Goal: Task Accomplishment & Management: Use online tool/utility

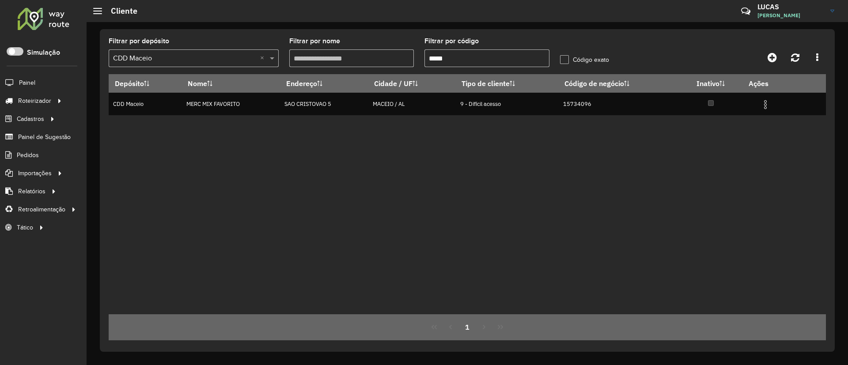
click at [580, 121] on div "Depósito Nome Endereço Cidade / UF Tipo de cliente Código de negócio Inativo Aç…" at bounding box center [467, 194] width 717 height 240
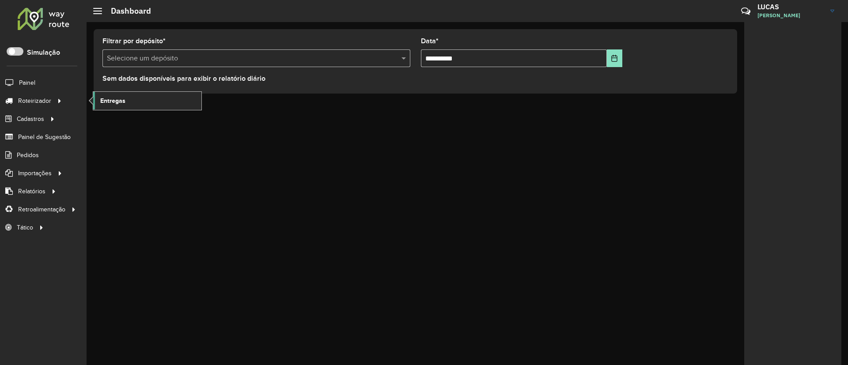
click at [117, 100] on span "Entregas" at bounding box center [112, 100] width 25 height 9
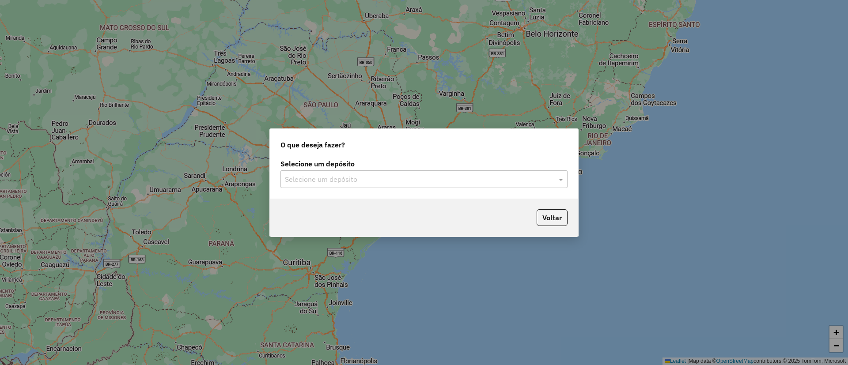
click at [324, 187] on div "Selecione um depósito" at bounding box center [424, 180] width 287 height 18
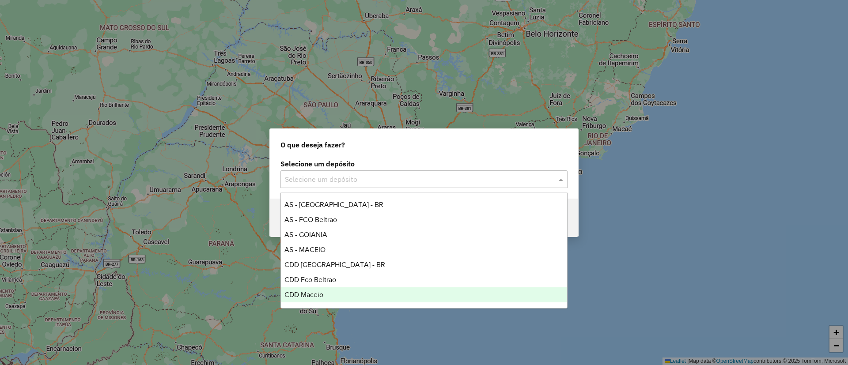
drag, startPoint x: 324, startPoint y: 287, endPoint x: 318, endPoint y: 296, distance: 10.7
click at [318, 296] on div "AS - BRASILIA - BR AS - FCO Beltrao AS - GOIANIA AS - MACEIO CDD Brasilia - BR …" at bounding box center [424, 264] width 286 height 135
click at [318, 296] on span "CDD Maceio" at bounding box center [303, 295] width 39 height 8
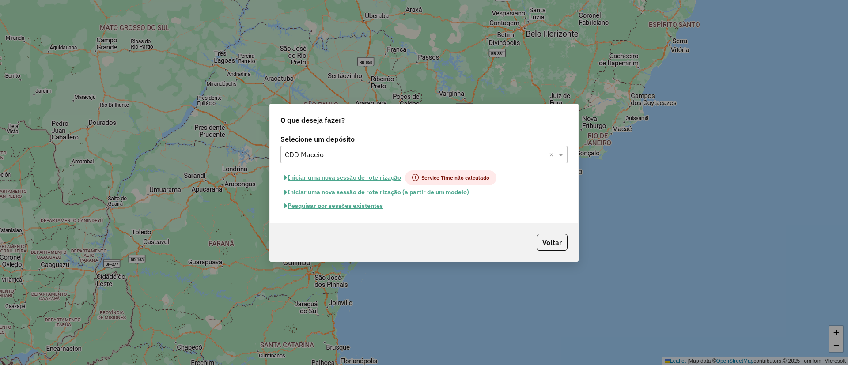
click at [350, 212] on div "Selecione um depósito Selecione um depósito × CDD Maceio × Iniciar uma nova ses…" at bounding box center [424, 178] width 308 height 91
click at [349, 206] on button "Pesquisar por sessões existentes" at bounding box center [334, 206] width 106 height 14
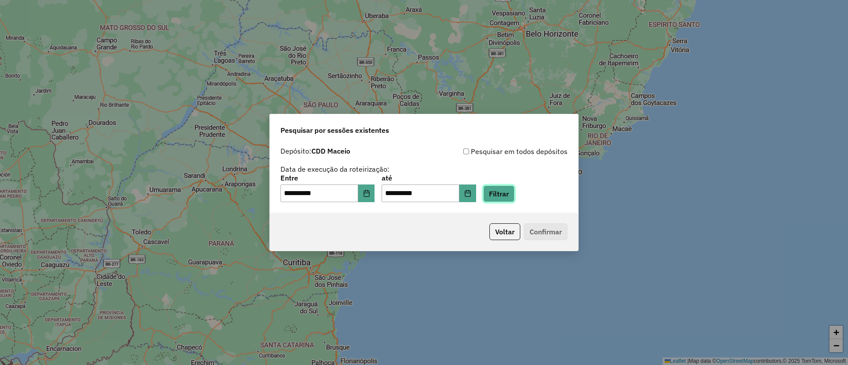
click at [513, 190] on button "Filtrar" at bounding box center [498, 194] width 31 height 17
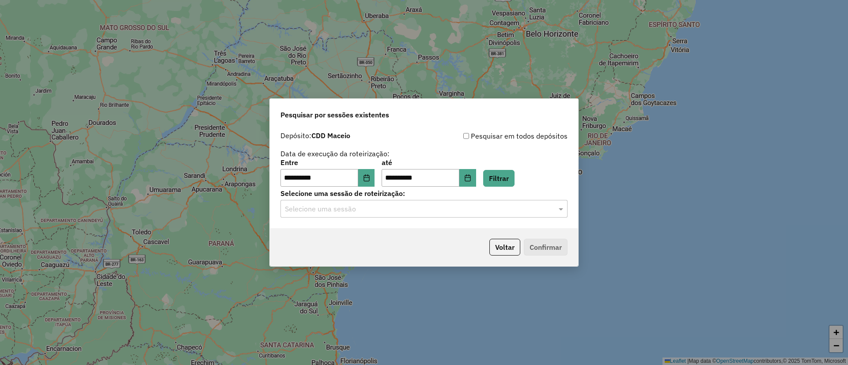
click at [401, 202] on div "Selecione uma sessão" at bounding box center [424, 209] width 287 height 18
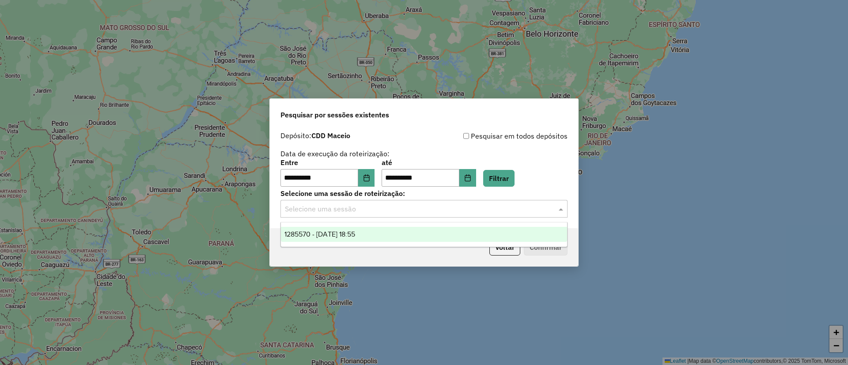
click at [400, 228] on div "1285570 - 30/09/2025 18:55" at bounding box center [424, 234] width 286 height 15
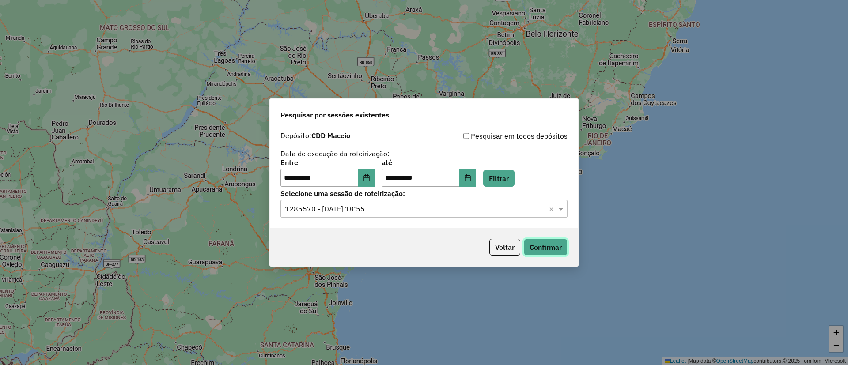
click at [546, 243] on button "Confirmar" at bounding box center [546, 247] width 44 height 17
click at [476, 174] on button "Choose Date" at bounding box center [467, 178] width 17 height 18
click at [375, 170] on button "Choose Date" at bounding box center [366, 178] width 17 height 18
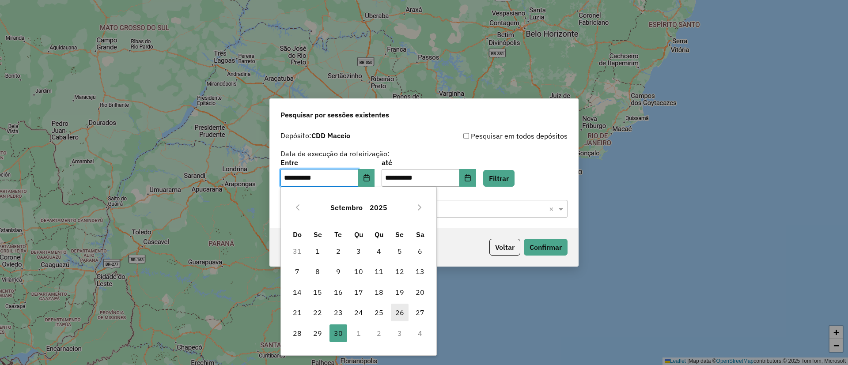
click at [400, 310] on span "26" at bounding box center [400, 313] width 18 height 18
type input "**********"
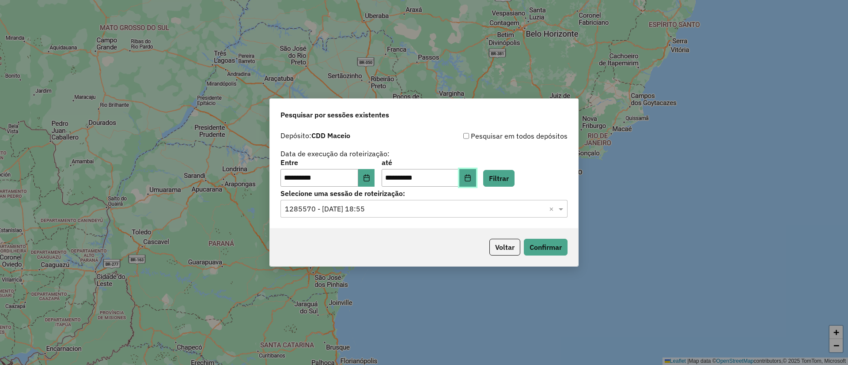
click at [471, 174] on icon "Choose Date" at bounding box center [467, 177] width 7 height 7
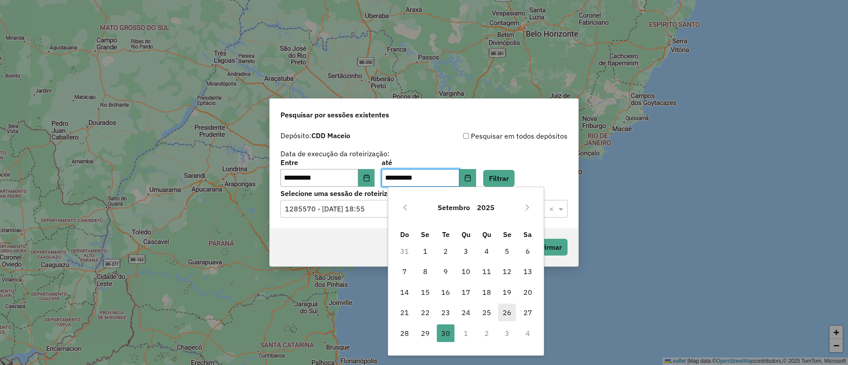
click at [512, 321] on span "26" at bounding box center [507, 313] width 18 height 18
type input "**********"
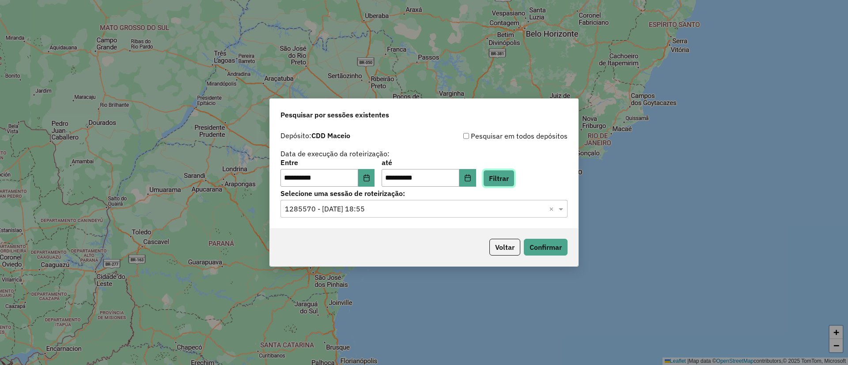
click at [505, 183] on button "Filtrar" at bounding box center [498, 178] width 31 height 17
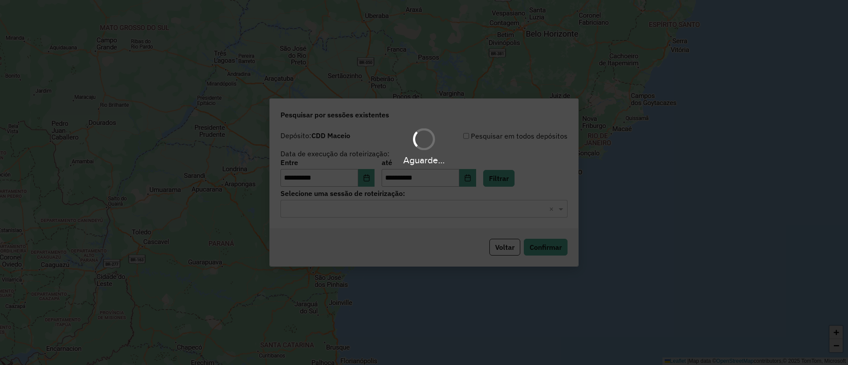
click at [368, 213] on div "Aguarde..." at bounding box center [424, 182] width 848 height 365
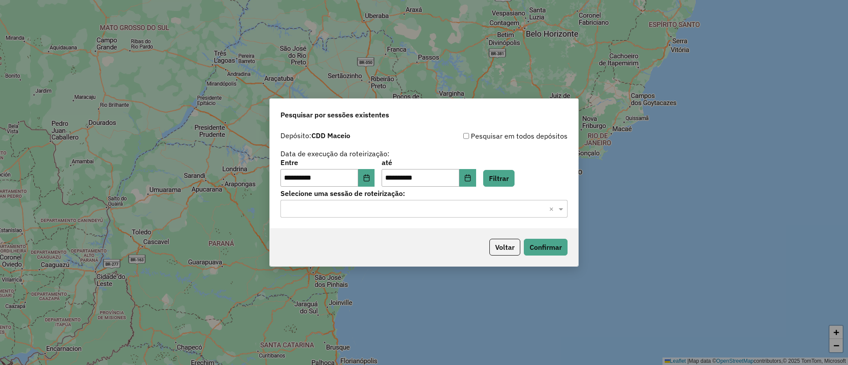
click at [368, 212] on input "text" at bounding box center [415, 209] width 261 height 11
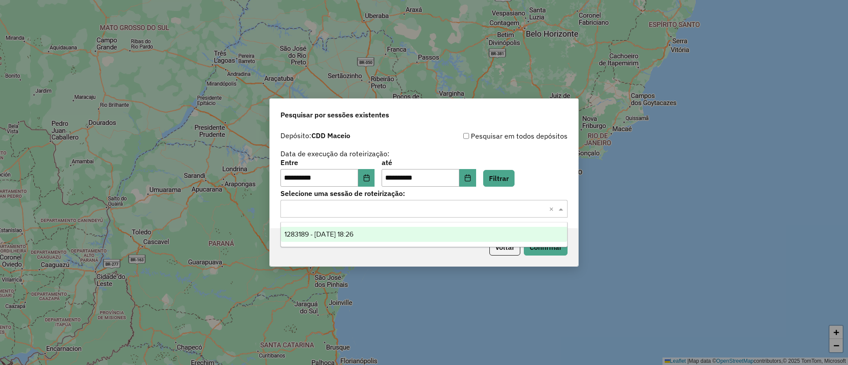
click at [337, 236] on span "1283189 - 26/09/2025 18:26" at bounding box center [318, 235] width 69 height 8
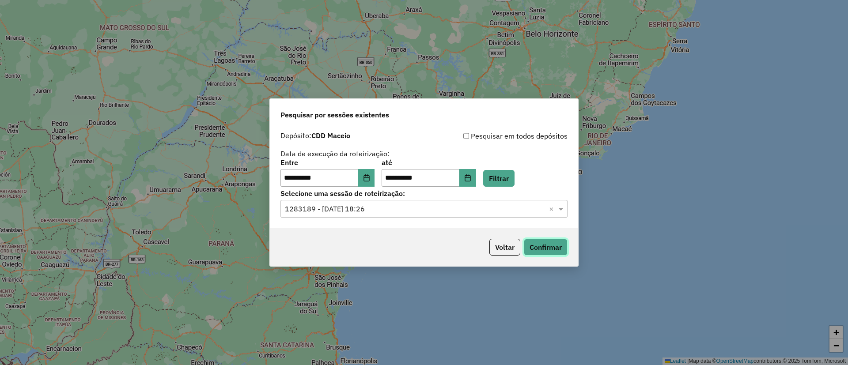
click at [548, 248] on button "Confirmar" at bounding box center [546, 247] width 44 height 17
click at [369, 175] on icon "Choose Date" at bounding box center [367, 177] width 6 height 7
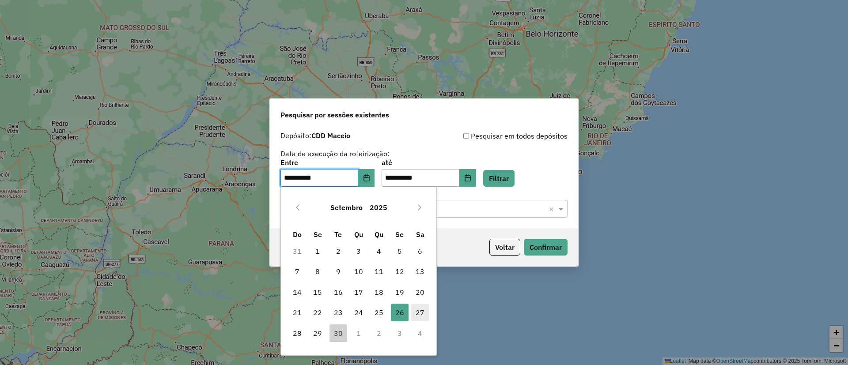
click at [416, 308] on span "27" at bounding box center [420, 313] width 18 height 18
type input "**********"
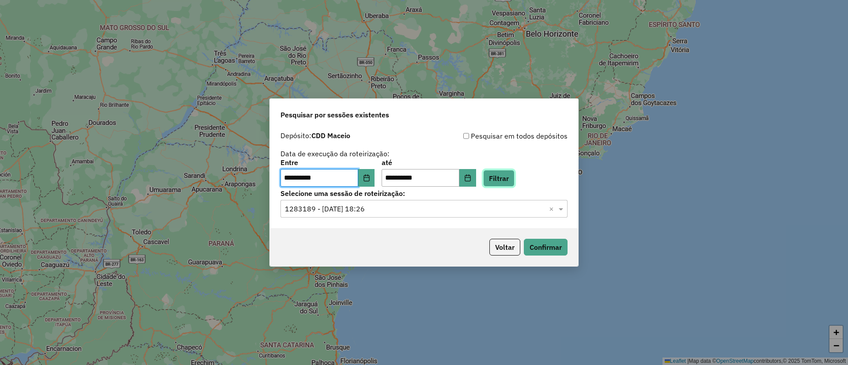
click at [504, 183] on button "Filtrar" at bounding box center [498, 178] width 31 height 17
click at [345, 209] on input "text" at bounding box center [415, 209] width 261 height 11
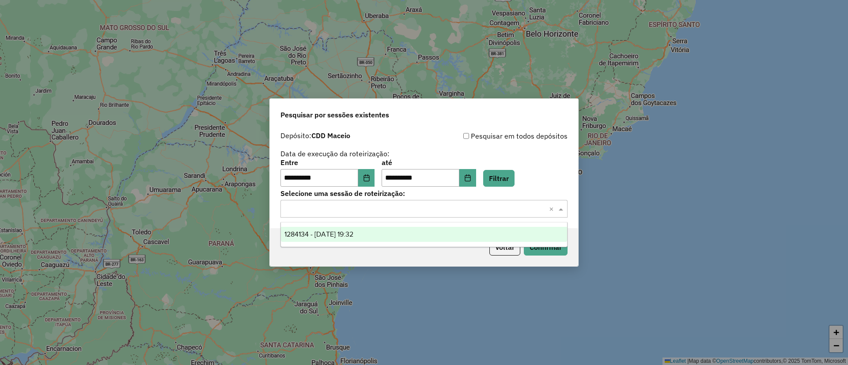
click at [342, 246] on ng-dropdown-panel "1284134 - 27/09/2025 19:32" at bounding box center [424, 234] width 287 height 25
click at [340, 236] on span "1284134 - 27/09/2025 19:32" at bounding box center [318, 235] width 69 height 8
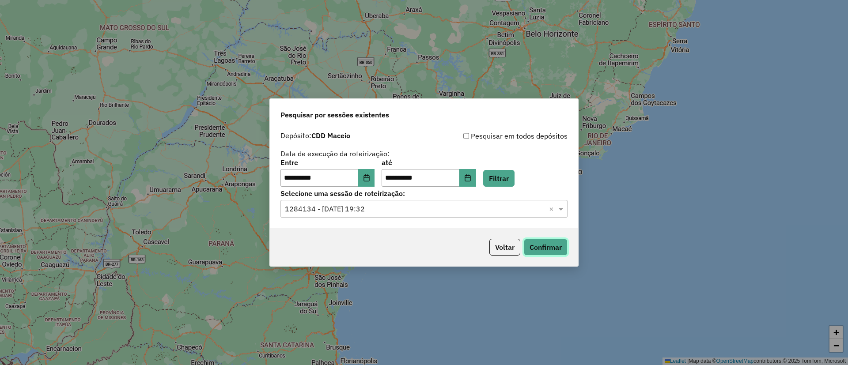
click at [531, 246] on button "Confirmar" at bounding box center [546, 247] width 44 height 17
click at [369, 171] on button "Choose Date" at bounding box center [366, 178] width 17 height 18
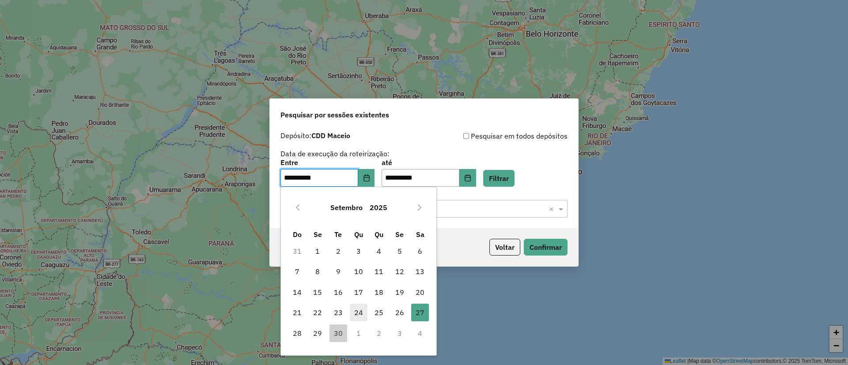
click at [358, 315] on span "24" at bounding box center [359, 313] width 18 height 18
type input "**********"
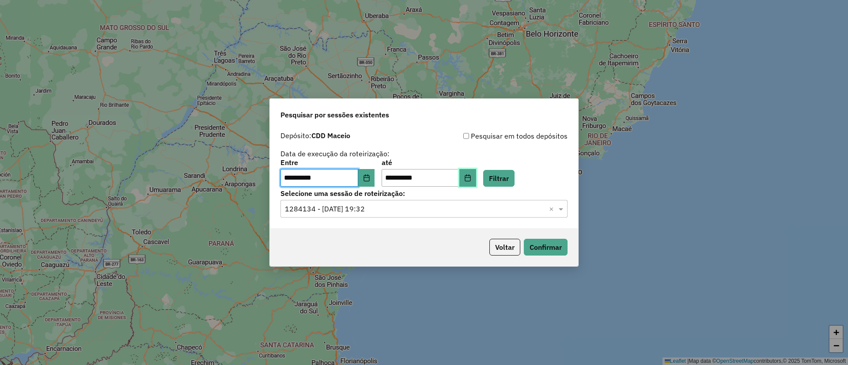
click at [470, 178] on icon "Choose Date" at bounding box center [468, 177] width 6 height 7
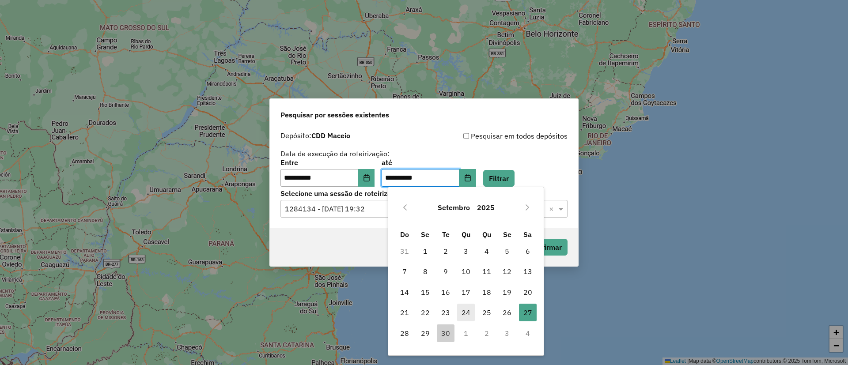
click at [464, 311] on span "24" at bounding box center [466, 313] width 18 height 18
type input "**********"
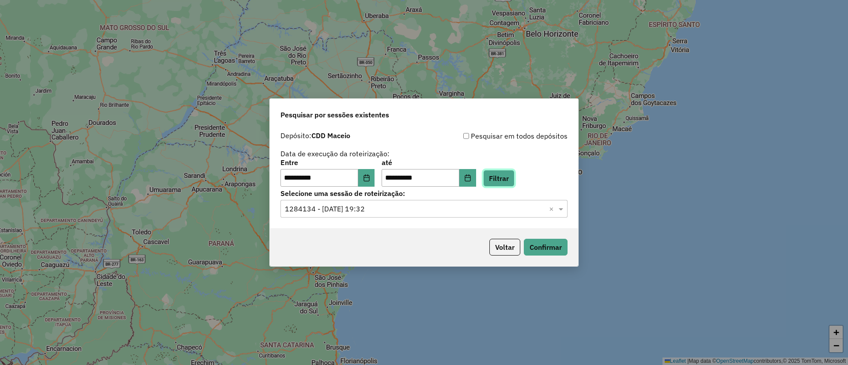
click at [508, 181] on button "Filtrar" at bounding box center [498, 178] width 31 height 17
click at [371, 214] on div "Selecione uma sessão × ×" at bounding box center [424, 209] width 287 height 18
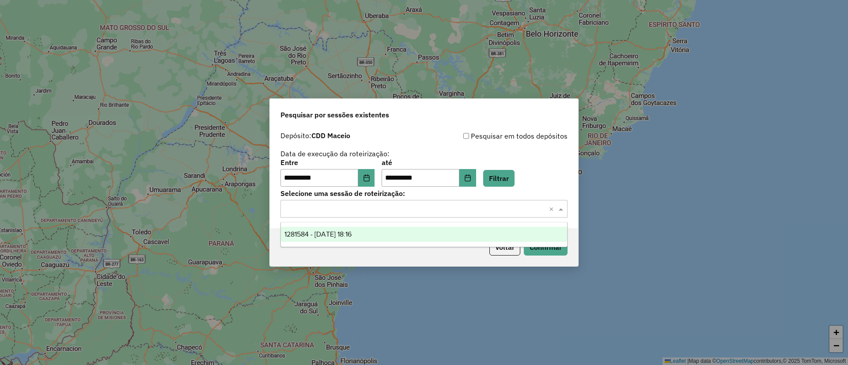
click at [352, 234] on span "1281584 - 24/09/2025 18:16" at bounding box center [317, 235] width 67 height 8
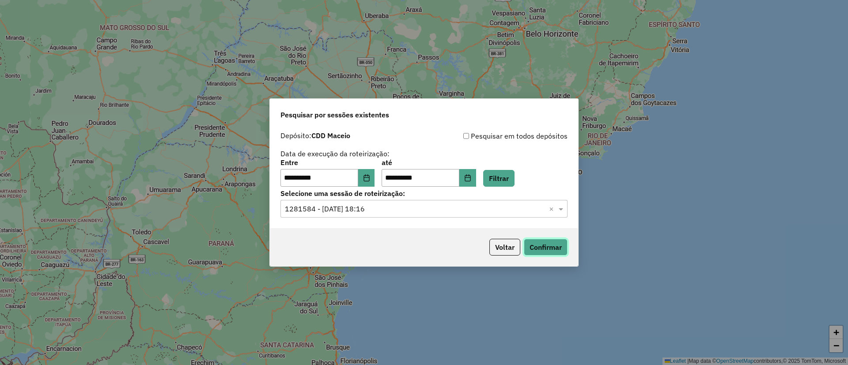
click at [535, 248] on button "Confirmar" at bounding box center [546, 247] width 44 height 17
click at [369, 176] on icon "Choose Date" at bounding box center [367, 177] width 6 height 7
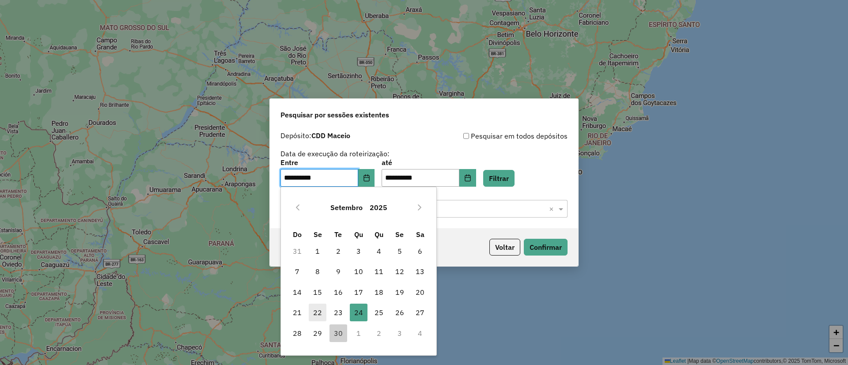
click at [325, 307] on span "22" at bounding box center [318, 313] width 18 height 18
type input "**********"
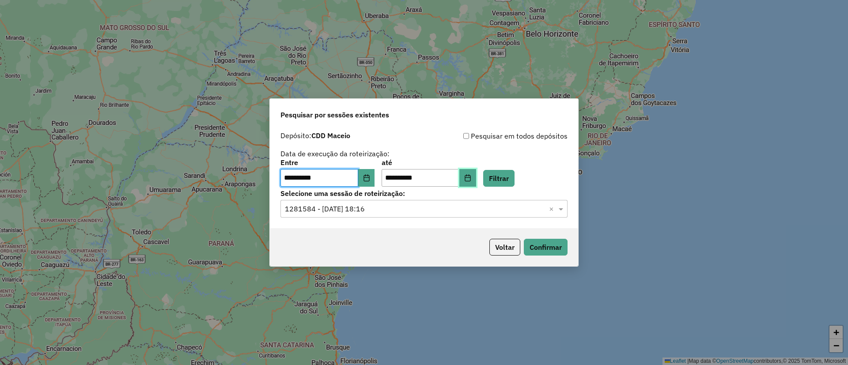
click at [476, 182] on button "Choose Date" at bounding box center [467, 178] width 17 height 18
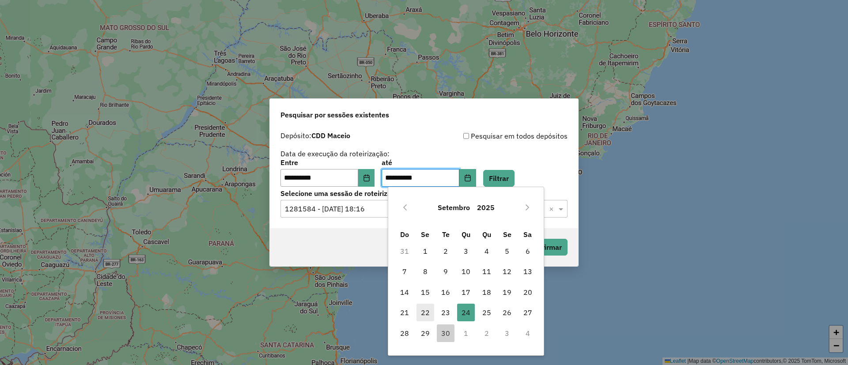
click at [417, 309] on span "22" at bounding box center [426, 313] width 18 height 18
type input "**********"
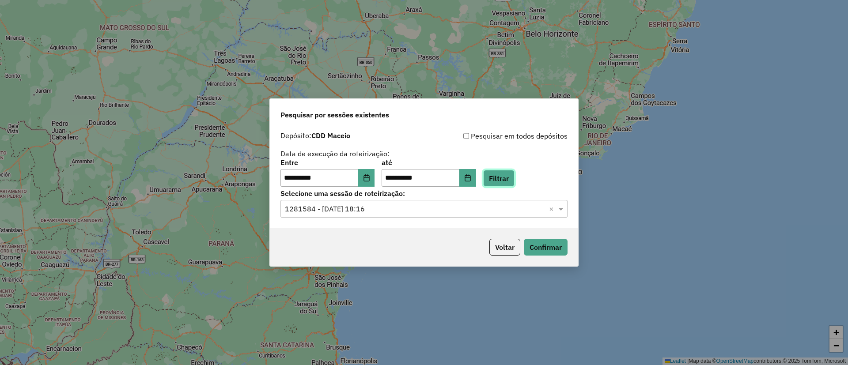
drag, startPoint x: 502, startPoint y: 178, endPoint x: 510, endPoint y: 201, distance: 24.2
click at [504, 178] on button "Filtrar" at bounding box center [498, 178] width 31 height 17
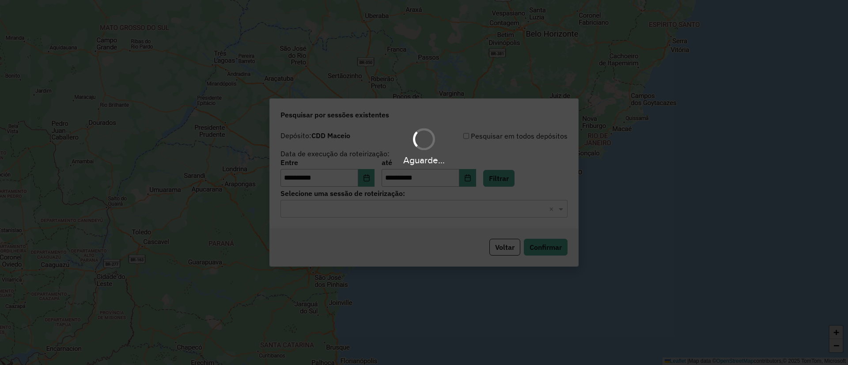
click at [381, 211] on hb-app "**********" at bounding box center [424, 182] width 848 height 365
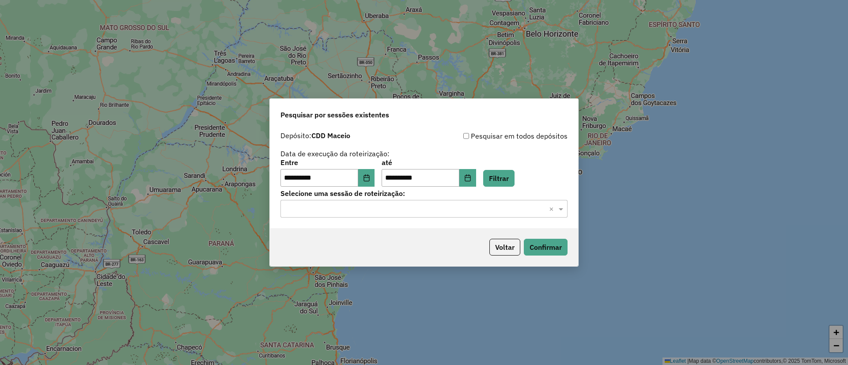
click at [380, 221] on div "**********" at bounding box center [424, 177] width 308 height 101
click at [374, 214] on div "Selecione uma sessão × ×" at bounding box center [424, 209] width 287 height 18
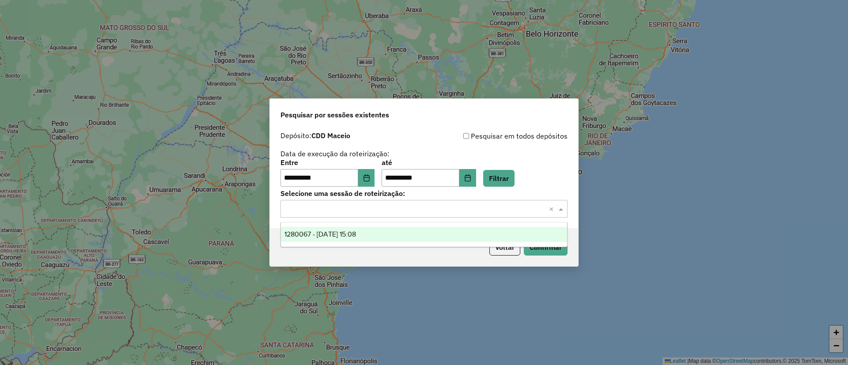
click at [375, 236] on div "1280067 - 22/09/2025 15:08" at bounding box center [424, 234] width 286 height 15
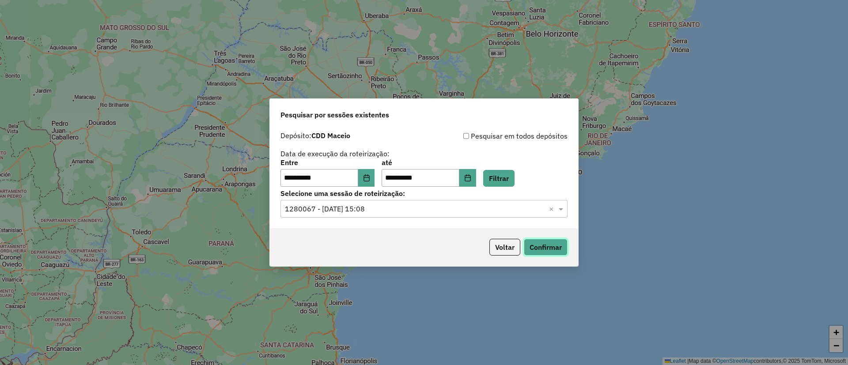
click at [548, 246] on button "Confirmar" at bounding box center [546, 247] width 44 height 17
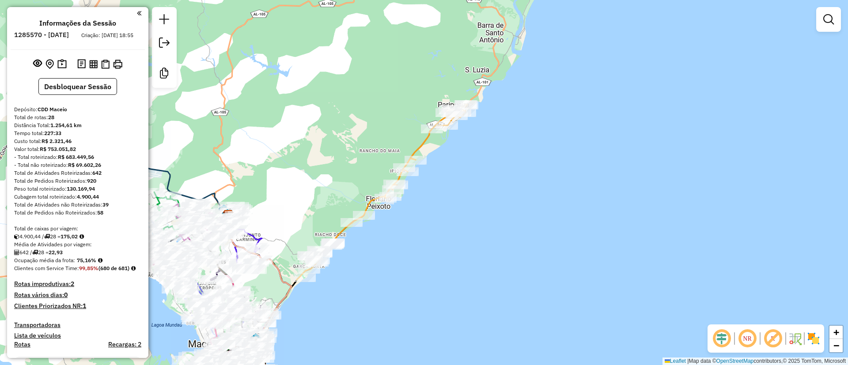
click at [764, 338] on em at bounding box center [772, 338] width 21 height 21
drag, startPoint x: 581, startPoint y: 204, endPoint x: 604, endPoint y: 218, distance: 27.0
click at [604, 218] on div "Janela de atendimento Grade de atendimento Capacidade Transportadoras Veículos …" at bounding box center [424, 182] width 848 height 365
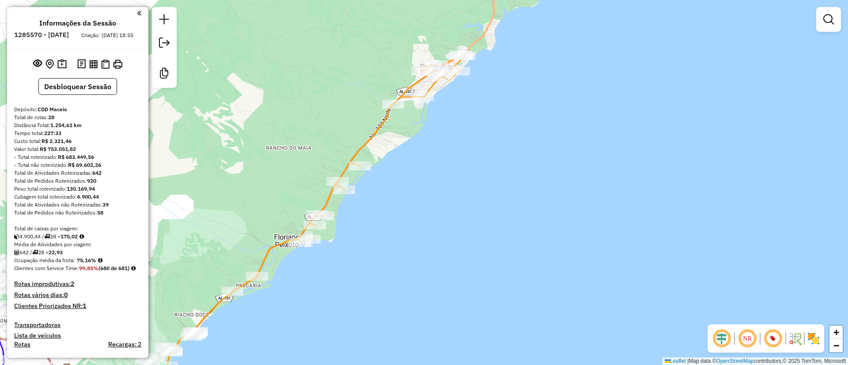
drag, startPoint x: 463, startPoint y: 133, endPoint x: 462, endPoint y: 139, distance: 5.9
click at [466, 141] on div "Rota 16 - Placa QYO8A15 15740379 - MARCIA APARECIDA VIT Janela de atendimento G…" at bounding box center [424, 182] width 848 height 365
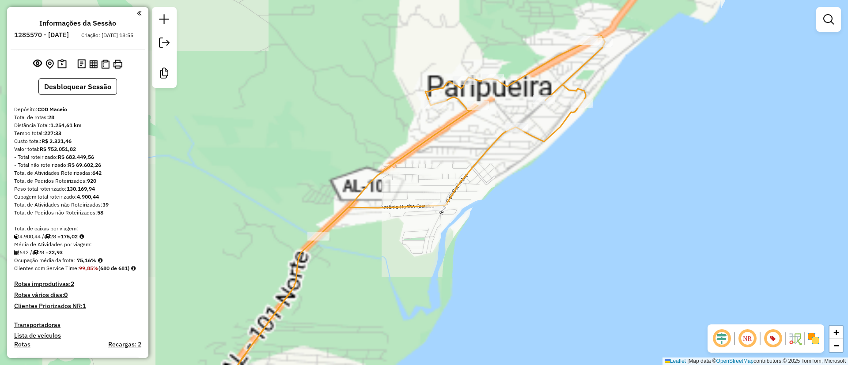
drag, startPoint x: 529, startPoint y: 165, endPoint x: 510, endPoint y: 219, distance: 57.0
click at [511, 218] on div "Janela de atendimento Grade de atendimento Capacidade Transportadoras Veículos …" at bounding box center [424, 182] width 848 height 365
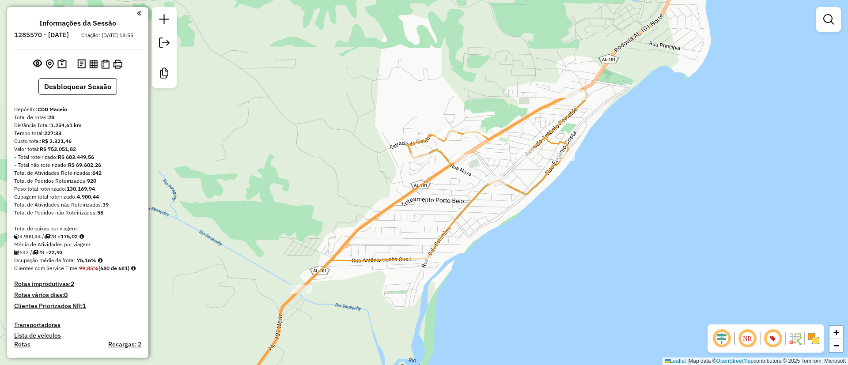
drag, startPoint x: 845, startPoint y: 30, endPoint x: 835, endPoint y: 37, distance: 12.0
click at [843, 30] on div "Janela de atendimento Grade de atendimento Capacidade Transportadoras Veículos …" at bounding box center [424, 182] width 848 height 365
click at [835, 27] on link at bounding box center [829, 20] width 18 height 18
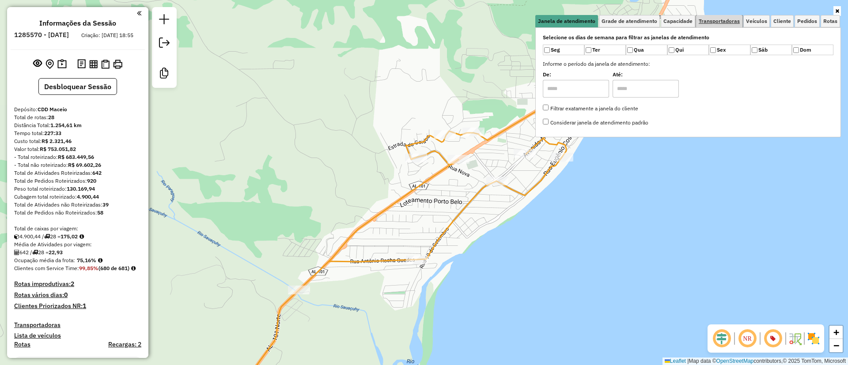
click at [736, 21] on span "Transportadoras" at bounding box center [719, 21] width 41 height 5
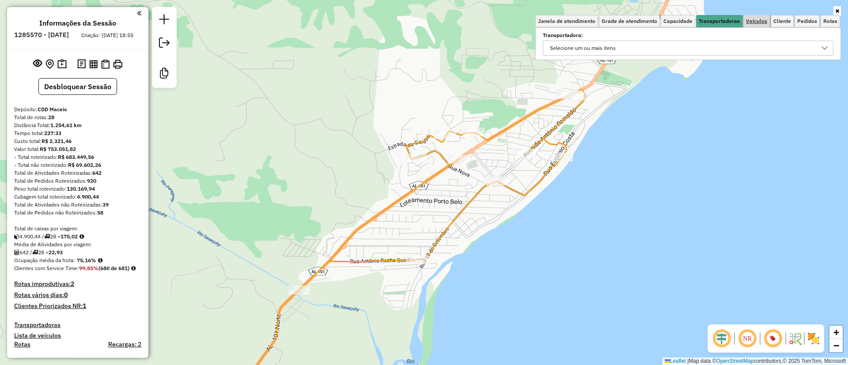
click at [770, 26] on link "Veículos" at bounding box center [756, 21] width 27 height 12
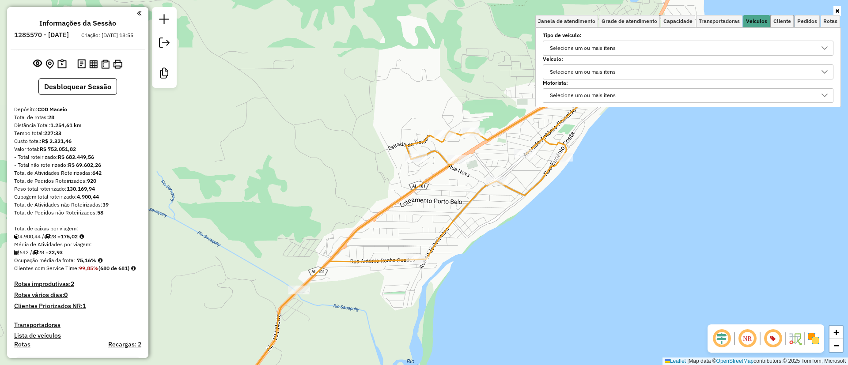
drag, startPoint x: 786, startPoint y: 24, endPoint x: 747, endPoint y: 44, distance: 43.9
click at [787, 24] on link "Cliente" at bounding box center [782, 21] width 23 height 12
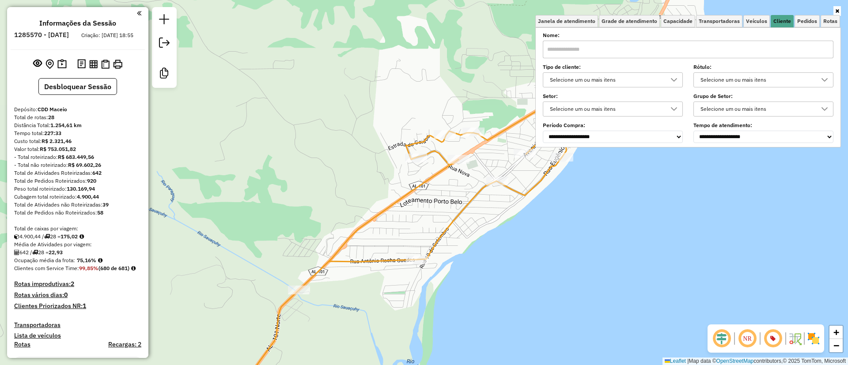
click at [606, 77] on div "Selecione um ou mais itens" at bounding box center [606, 80] width 119 height 14
type input "****"
click at [578, 112] on li "9 - Difícil acesso (D)" at bounding box center [617, 120] width 134 height 17
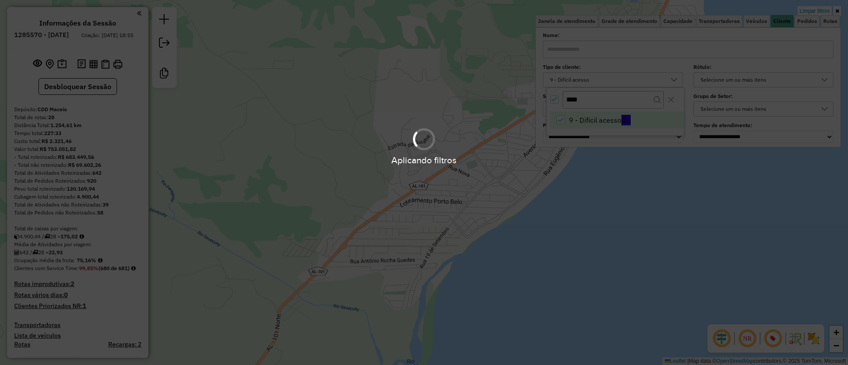
click at [644, 263] on div "Aplicando filtros" at bounding box center [424, 182] width 848 height 365
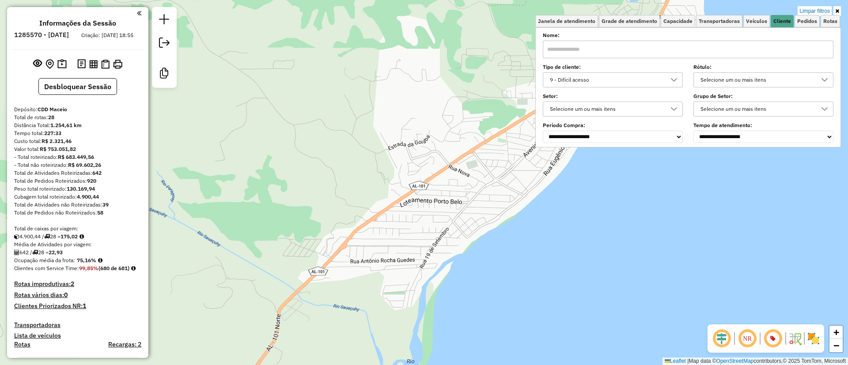
drag, startPoint x: 667, startPoint y: 220, endPoint x: 574, endPoint y: 260, distance: 101.9
click at [576, 260] on div "Limpar filtros Janela de atendimento Grade de atendimento Capacidade Transporta…" at bounding box center [424, 182] width 848 height 365
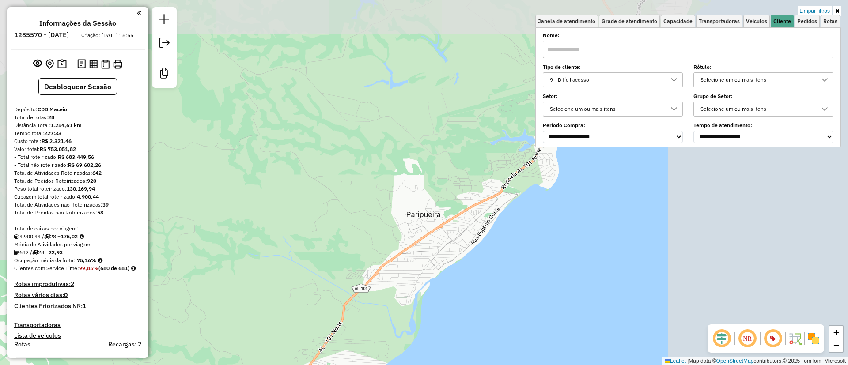
drag, startPoint x: 560, startPoint y: 266, endPoint x: 548, endPoint y: 268, distance: 12.5
click at [548, 268] on div "Limpar filtros Janela de atendimento Grade de atendimento Capacidade Transporta…" at bounding box center [424, 182] width 848 height 365
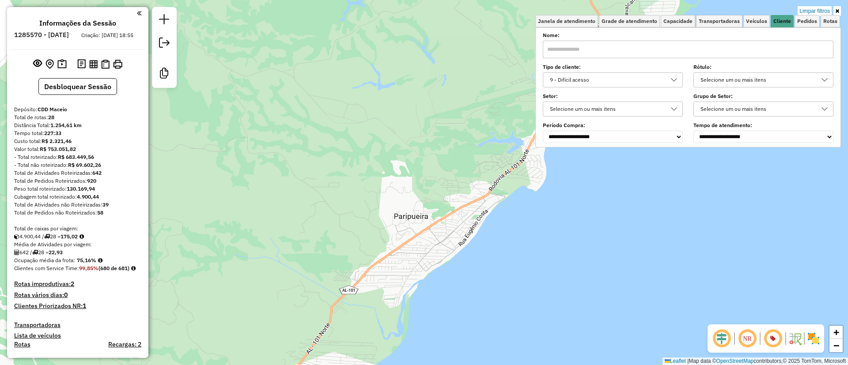
drag, startPoint x: 549, startPoint y: 269, endPoint x: 567, endPoint y: 257, distance: 21.7
click at [557, 265] on div "Limpar filtros Janela de atendimento Grade de atendimento Capacidade Transporta…" at bounding box center [424, 182] width 848 height 365
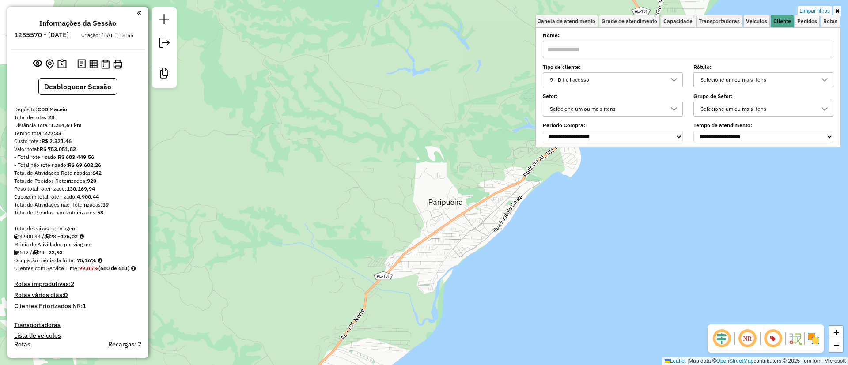
drag, startPoint x: 522, startPoint y: 232, endPoint x: 455, endPoint y: 261, distance: 73.4
click at [456, 266] on div "Limpar filtros Janela de atendimento Grade de atendimento Capacidade Transporta…" at bounding box center [424, 182] width 848 height 365
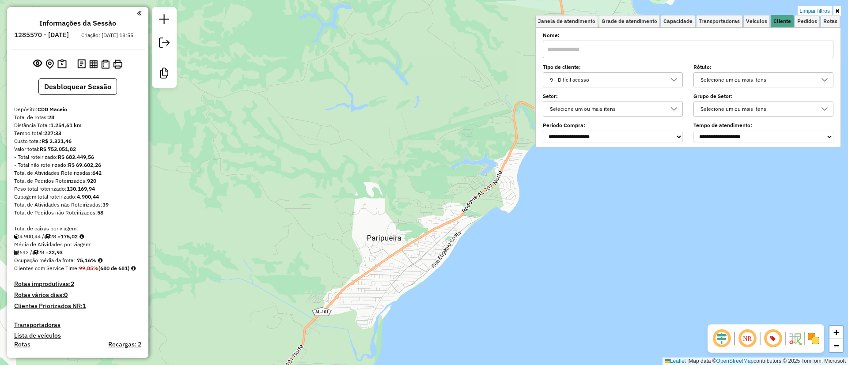
drag, startPoint x: 522, startPoint y: 261, endPoint x: 516, endPoint y: 208, distance: 53.4
click at [516, 208] on div "Limpar filtros Janela de atendimento Grade de atendimento Capacidade Transporta…" at bounding box center [424, 182] width 848 height 365
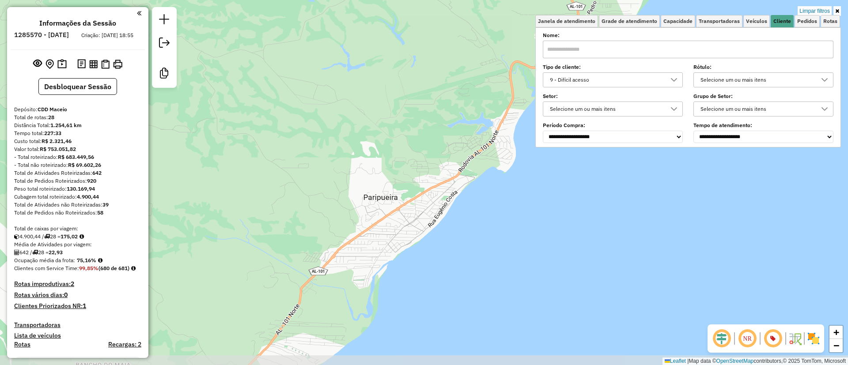
click at [514, 226] on div "Limpar filtros Janela de atendimento Grade de atendimento Capacidade Transporta…" at bounding box center [424, 182] width 848 height 365
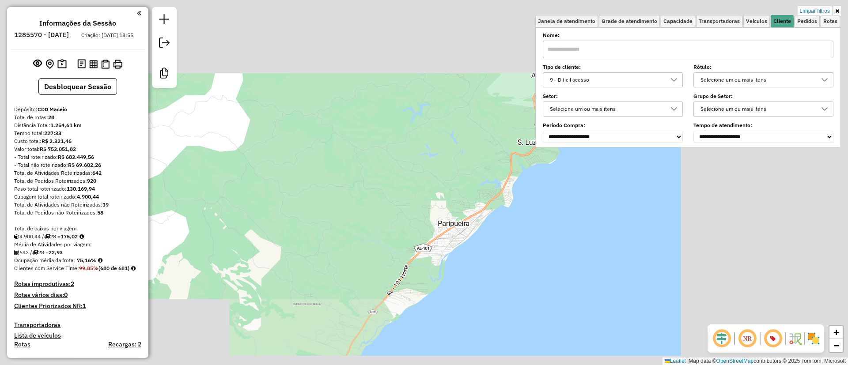
drag, startPoint x: 515, startPoint y: 274, endPoint x: 574, endPoint y: 167, distance: 122.2
click at [574, 168] on div "Limpar filtros Janela de atendimento Grade de atendimento Capacidade Transporta…" at bounding box center [424, 182] width 848 height 365
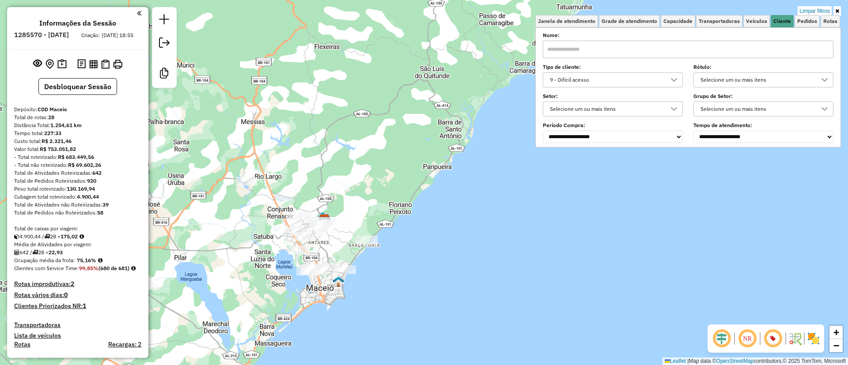
click at [804, 4] on div "Limpar filtros Janela de atendimento Grade de atendimento Capacidade Transporta…" at bounding box center [424, 182] width 848 height 365
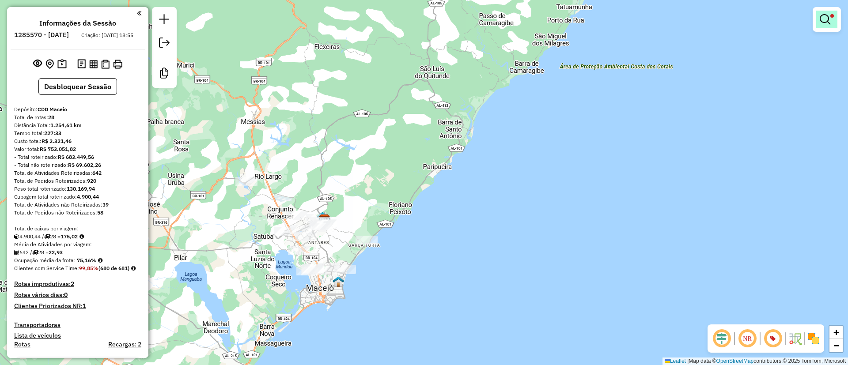
drag, startPoint x: 813, startPoint y: 9, endPoint x: 817, endPoint y: 12, distance: 4.8
click at [815, 11] on div at bounding box center [827, 19] width 28 height 25
click at [819, 14] on link at bounding box center [826, 20] width 21 height 18
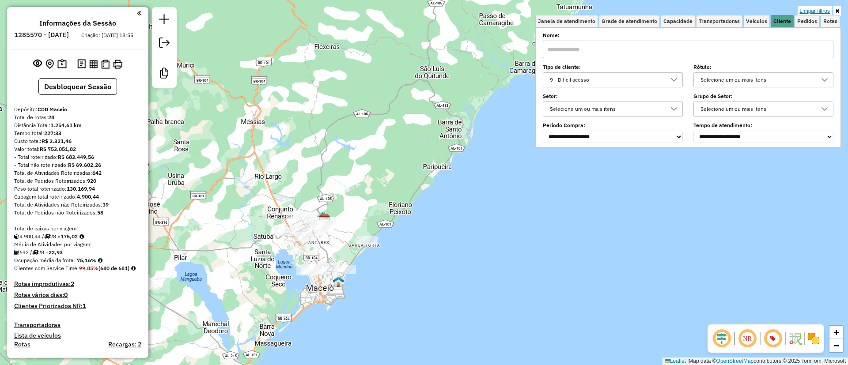
click at [815, 9] on link "Limpar filtros" at bounding box center [815, 11] width 34 height 10
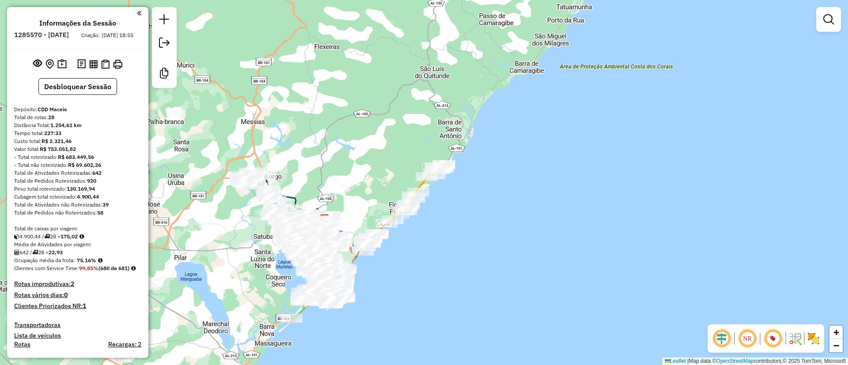
drag, startPoint x: 425, startPoint y: 218, endPoint x: 432, endPoint y: 219, distance: 7.1
click at [458, 212] on div "Janela de atendimento Grade de atendimento Capacidade Transportadoras Veículos …" at bounding box center [424, 182] width 848 height 365
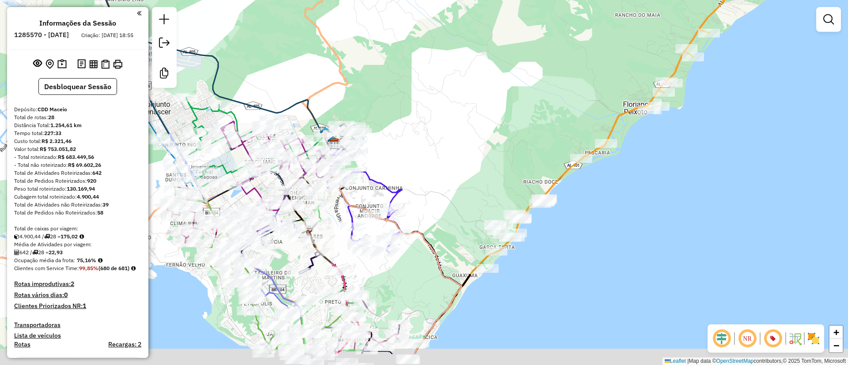
drag, startPoint x: 431, startPoint y: 241, endPoint x: 462, endPoint y: 149, distance: 97.5
click at [462, 149] on div "Janela de atendimento Grade de atendimento Capacidade Transportadoras Veículos …" at bounding box center [424, 182] width 848 height 365
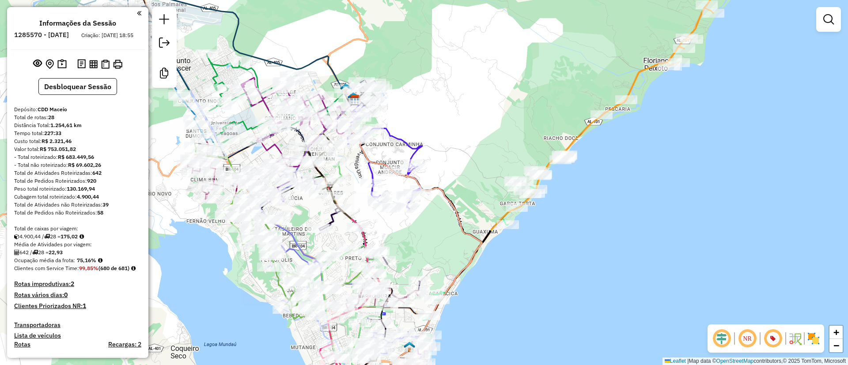
drag, startPoint x: 537, startPoint y: 97, endPoint x: 445, endPoint y: 179, distance: 123.9
click at [462, 173] on div "Janela de atendimento Grade de atendimento Capacidade Transportadoras Veículos …" at bounding box center [424, 182] width 848 height 365
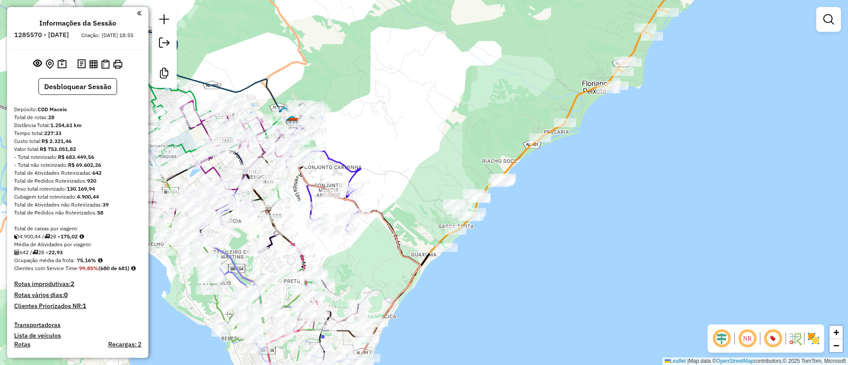
click at [434, 175] on div "Janela de atendimento Grade de atendimento Capacidade Transportadoras Veículos …" at bounding box center [424, 182] width 848 height 365
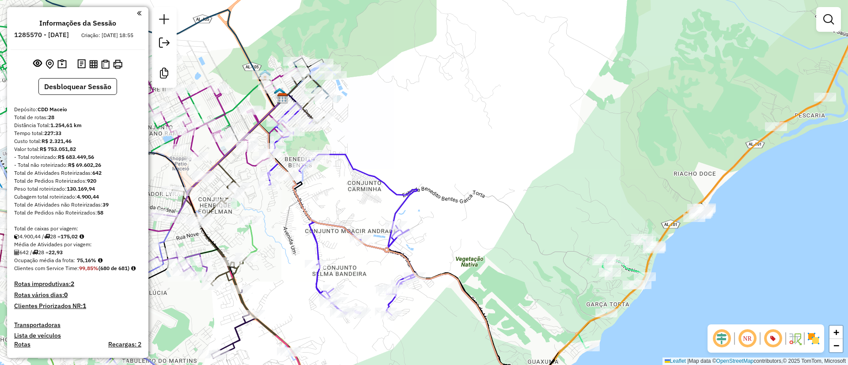
drag, startPoint x: 417, startPoint y: 148, endPoint x: 432, endPoint y: 159, distance: 18.5
click at [432, 158] on div "Janela de atendimento Grade de atendimento Capacidade Transportadoras Veículos …" at bounding box center [424, 182] width 848 height 365
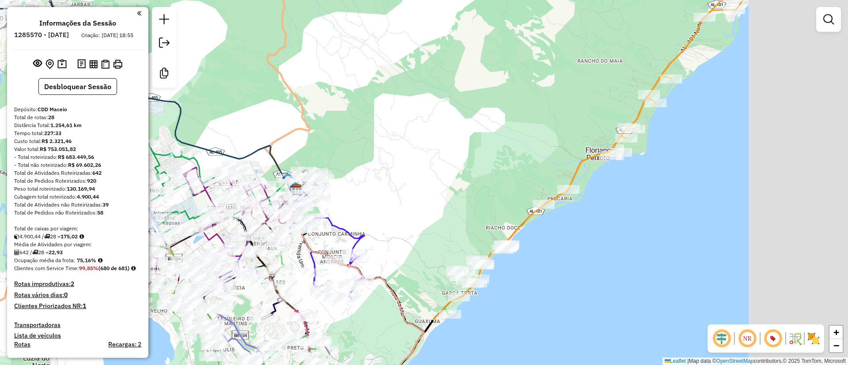
drag, startPoint x: 646, startPoint y: 131, endPoint x: 438, endPoint y: 192, distance: 216.8
click at [443, 186] on div "Janela de atendimento Grade de atendimento Capacidade Transportadoras Veículos …" at bounding box center [424, 182] width 848 height 365
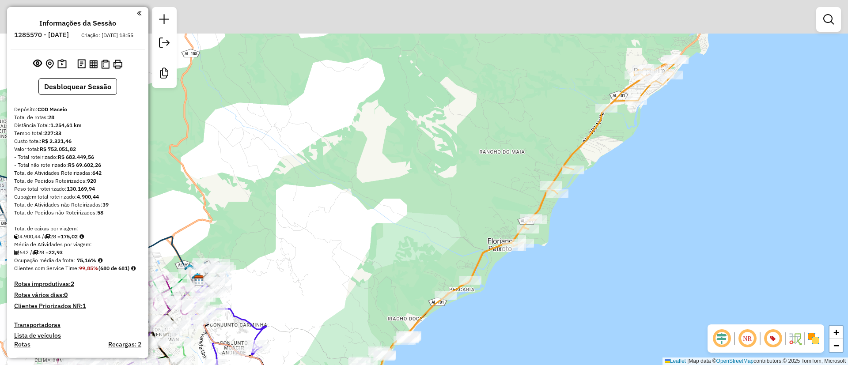
drag, startPoint x: 453, startPoint y: 188, endPoint x: 400, endPoint y: 238, distance: 72.8
click at [406, 227] on div "Janela de atendimento Grade de atendimento Capacidade Transportadoras Veículos …" at bounding box center [424, 182] width 848 height 365
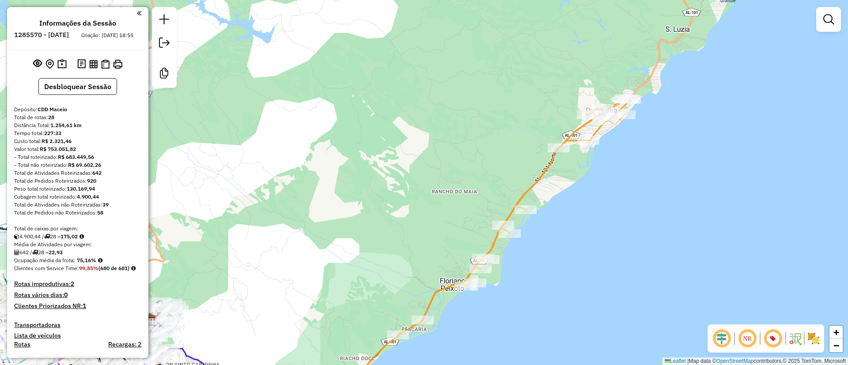
drag, startPoint x: 543, startPoint y: 132, endPoint x: 567, endPoint y: 112, distance: 31.7
click at [569, 112] on div "Janela de atendimento Grade de atendimento Capacidade Transportadoras Veículos …" at bounding box center [424, 182] width 848 height 365
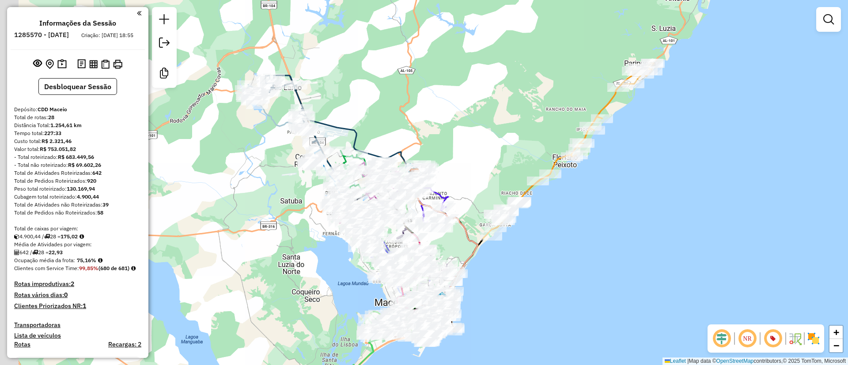
click at [492, 156] on div "Janela de atendimento Grade de atendimento Capacidade Transportadoras Veículos …" at bounding box center [424, 182] width 848 height 365
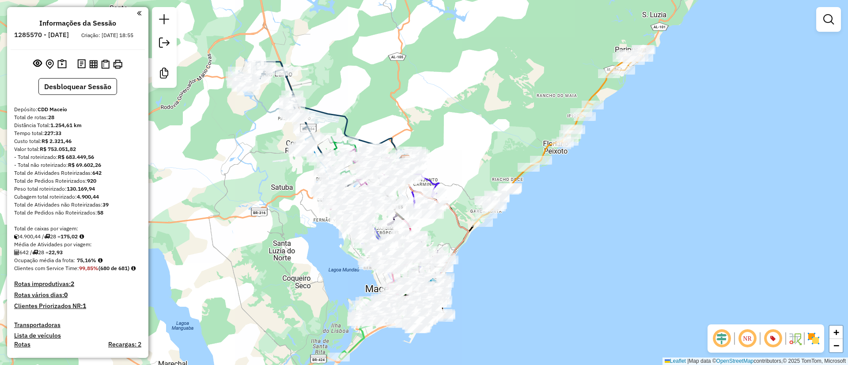
drag, startPoint x: 492, startPoint y: 156, endPoint x: 481, endPoint y: 144, distance: 16.4
click at [481, 144] on div "Janela de atendimento Grade de atendimento Capacidade Transportadoras Veículos …" at bounding box center [424, 182] width 848 height 365
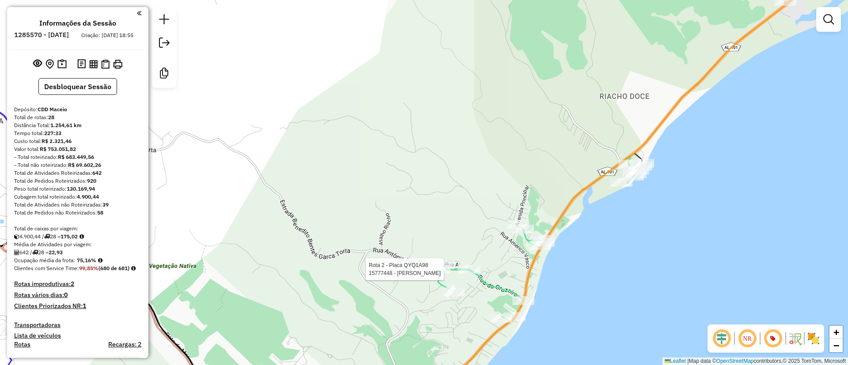
select select "**********"
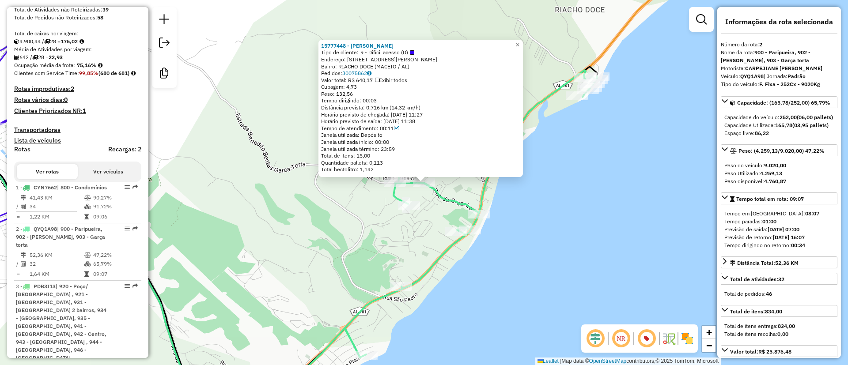
scroll to position [436, 0]
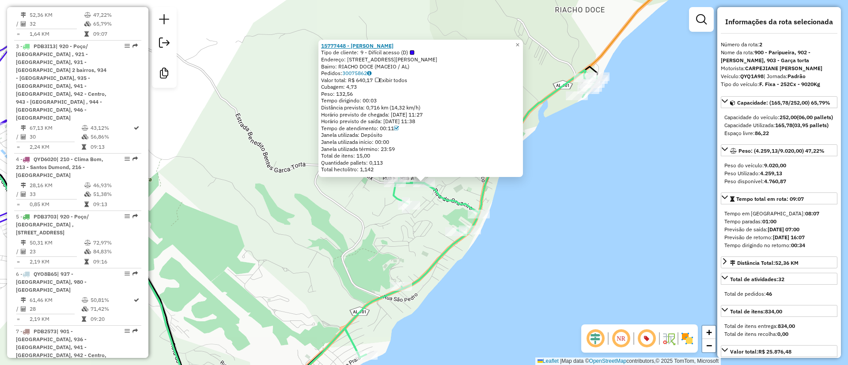
drag, startPoint x: 423, startPoint y: 49, endPoint x: 336, endPoint y: 47, distance: 86.6
click at [336, 47] on div "15777448 - JOAO DE LIMA MENDONC Tipo de cliente: 9 - Difícil acesso (D) Endereç…" at bounding box center [420, 107] width 199 height 131
drag, startPoint x: 423, startPoint y: 44, endPoint x: 322, endPoint y: 50, distance: 101.8
click at [319, 46] on div "15777448 - JOAO DE LIMA MENDONC Tipo de cliente: 9 - Difícil acesso (D) Endereç…" at bounding box center [420, 108] width 205 height 137
copy strong "15777448 - JOAO DE LIMA MENDONC"
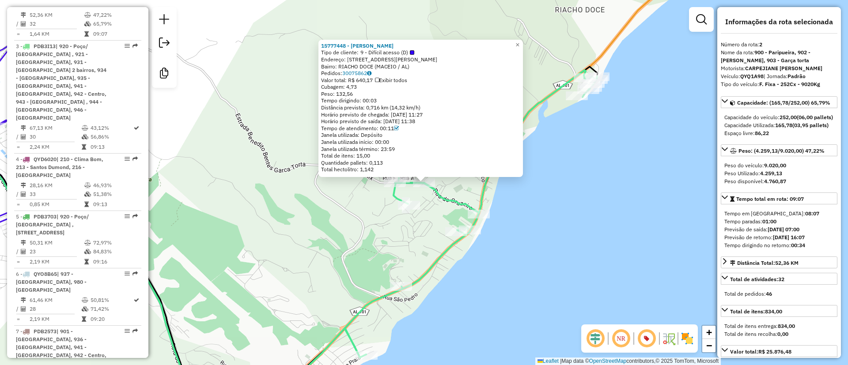
click at [582, 178] on div "15777448 - JOAO DE LIMA MENDONC Tipo de cliente: 9 - Difícil acesso (D) Endereç…" at bounding box center [424, 182] width 848 height 365
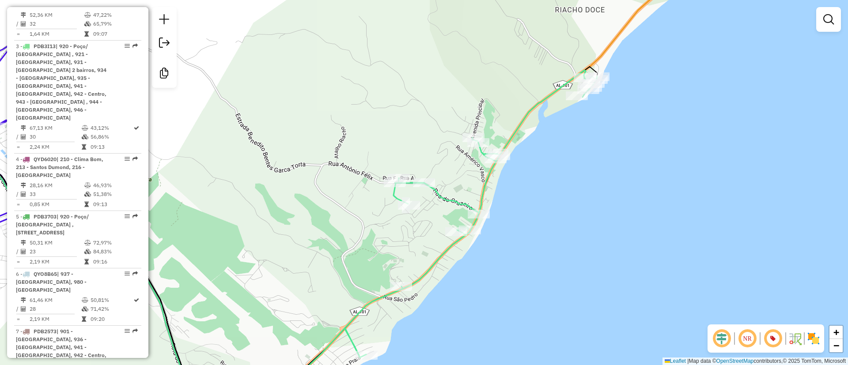
drag, startPoint x: 639, startPoint y: 147, endPoint x: 577, endPoint y: 208, distance: 87.8
click at [578, 207] on div "Janela de atendimento Grade de atendimento Capacidade Transportadoras Veículos …" at bounding box center [424, 182] width 848 height 365
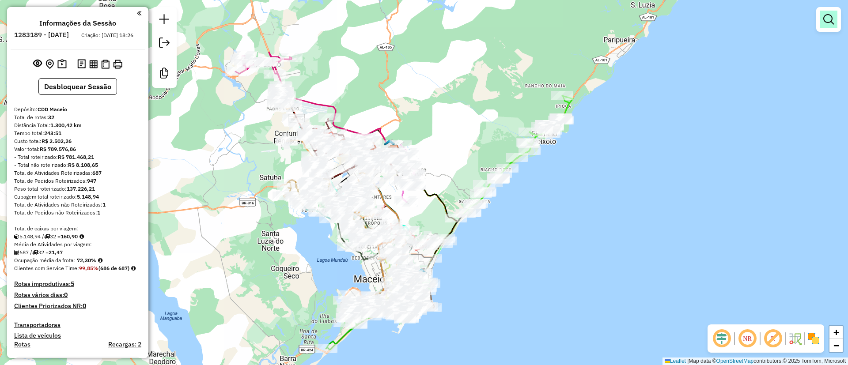
click at [825, 24] on em at bounding box center [828, 19] width 11 height 11
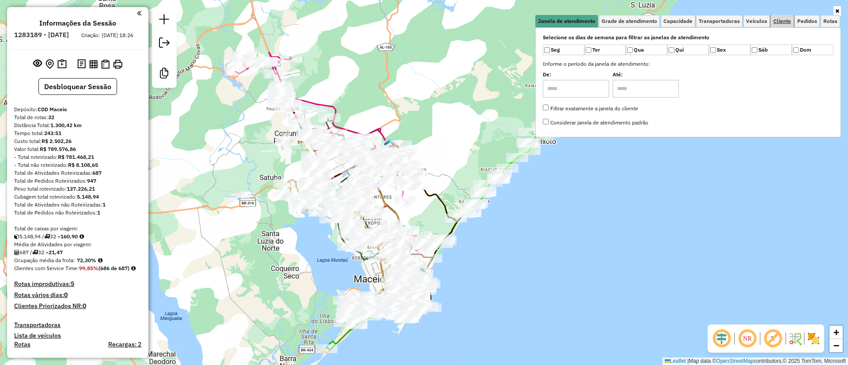
drag, startPoint x: 785, startPoint y: 19, endPoint x: 781, endPoint y: 24, distance: 7.0
click at [785, 19] on span "Cliente" at bounding box center [782, 21] width 18 height 5
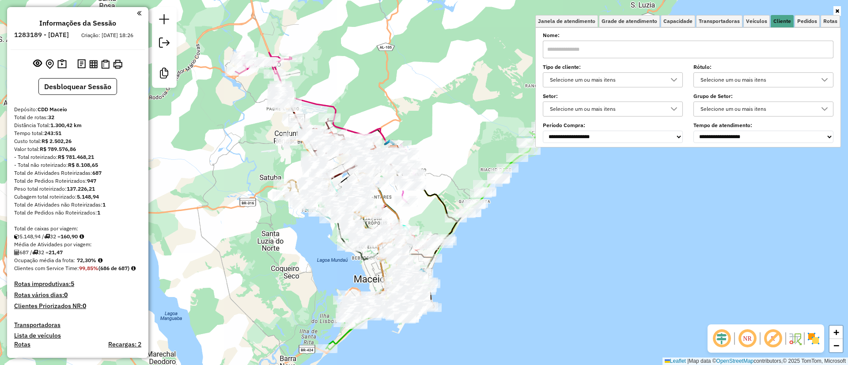
click at [595, 87] on div "Selecione um ou mais itens" at bounding box center [606, 80] width 119 height 14
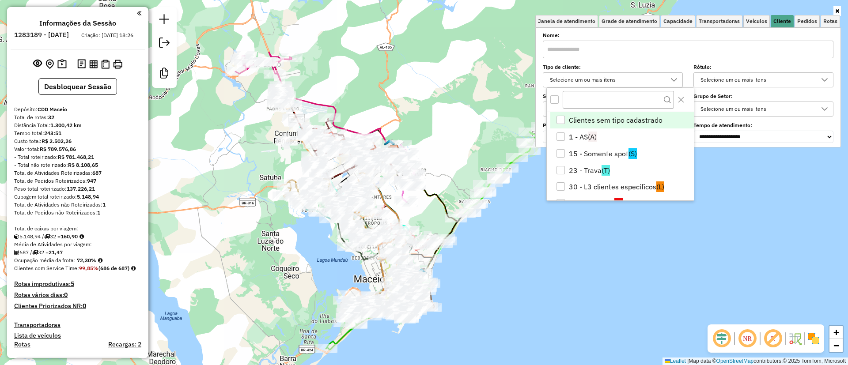
scroll to position [5, 30]
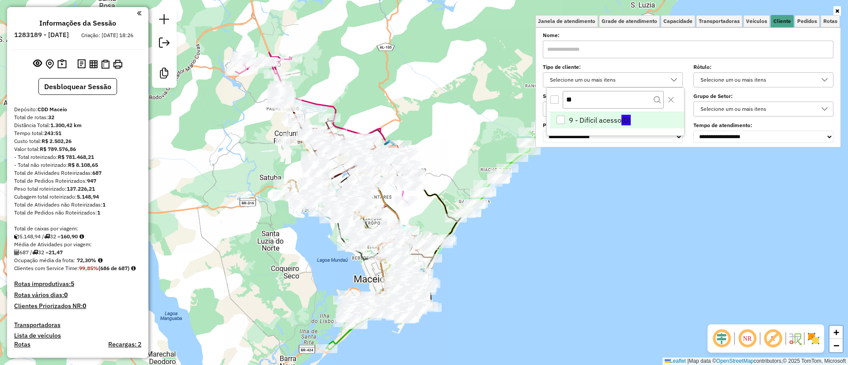
type input "**"
click at [604, 112] on li "9 - Difícil acesso (D)" at bounding box center [617, 120] width 134 height 17
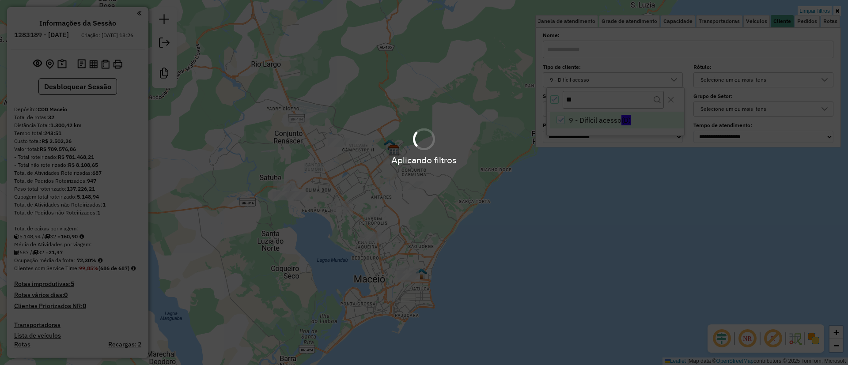
click at [592, 237] on div "Limpar filtros Janela de atendimento Grade de atendimento Capacidade Transporta…" at bounding box center [424, 182] width 848 height 365
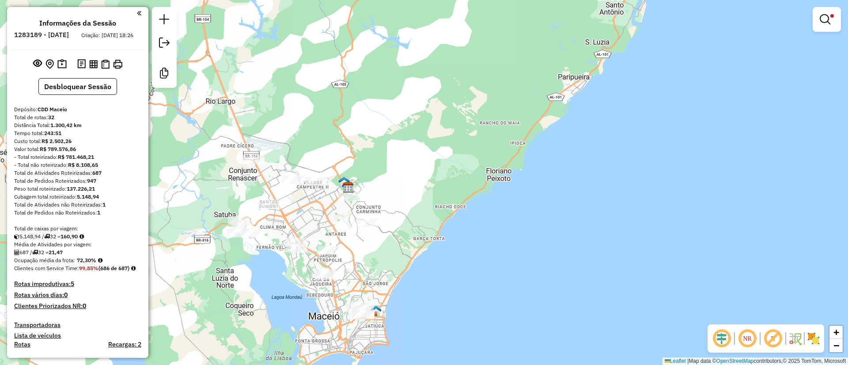
drag, startPoint x: 610, startPoint y: 209, endPoint x: 565, endPoint y: 247, distance: 59.3
click at [565, 247] on div "Limpar filtros Janela de atendimento Grade de atendimento Capacidade Transporta…" at bounding box center [424, 182] width 848 height 365
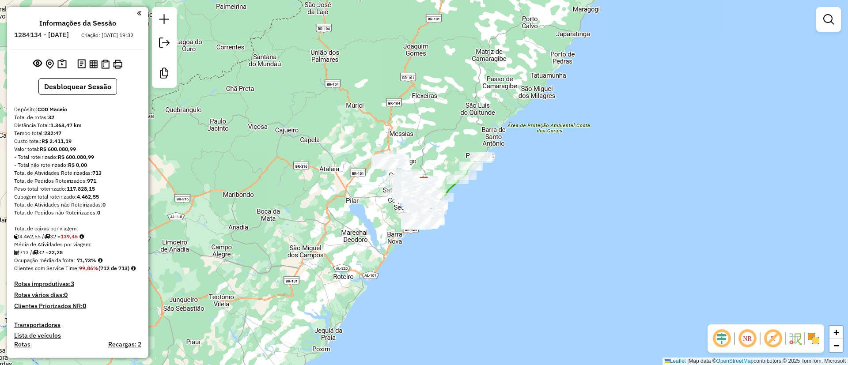
click at [838, 21] on div at bounding box center [828, 19] width 25 height 25
click at [833, 17] on em at bounding box center [828, 19] width 11 height 11
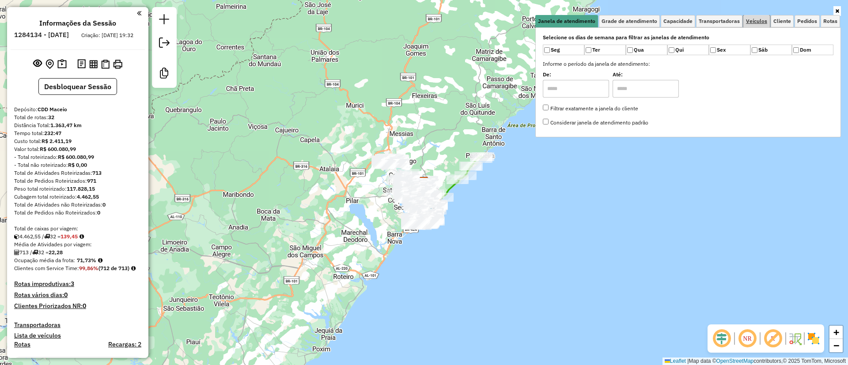
click at [765, 19] on span "Veículos" at bounding box center [756, 21] width 21 height 5
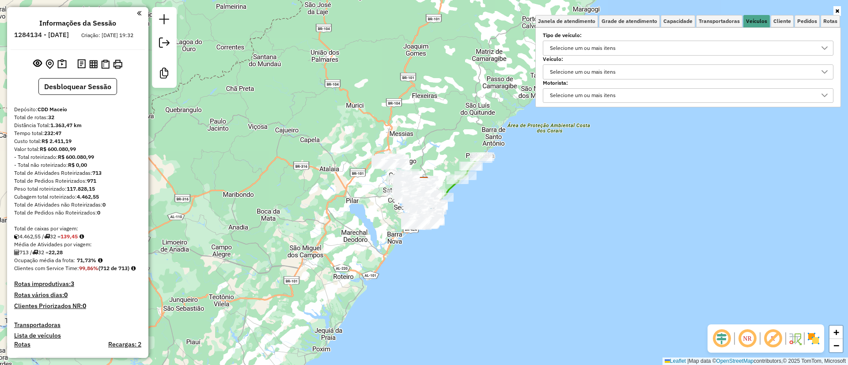
click at [785, 11] on div at bounding box center [688, 11] width 306 height 8
click at [785, 19] on span "Cliente" at bounding box center [782, 21] width 18 height 5
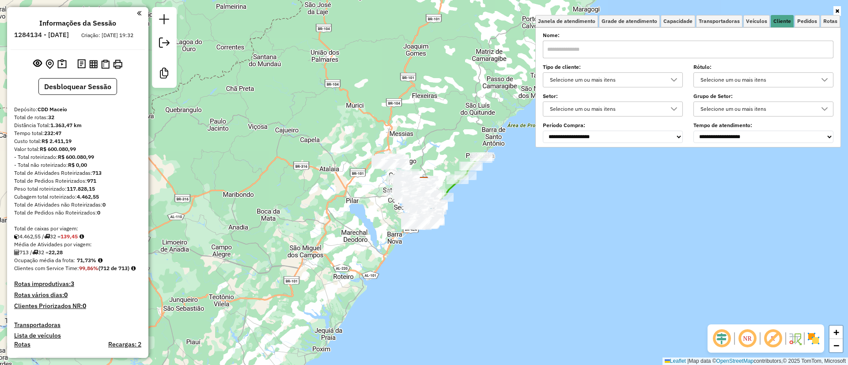
click at [620, 79] on div "Selecione um ou mais itens" at bounding box center [606, 80] width 119 height 14
type input "****"
click at [615, 127] on li "9 - Difícil acesso (D)" at bounding box center [617, 120] width 134 height 17
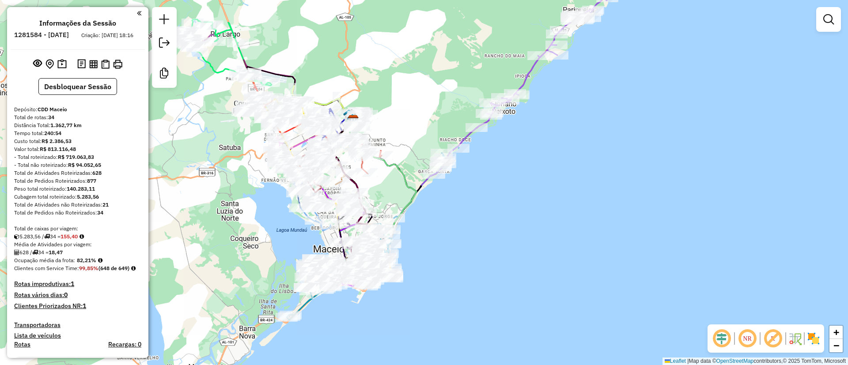
drag, startPoint x: 577, startPoint y: 141, endPoint x: 561, endPoint y: 198, distance: 59.2
click at [564, 181] on div "Janela de atendimento Grade de atendimento Capacidade Transportadoras Veículos …" at bounding box center [424, 182] width 848 height 365
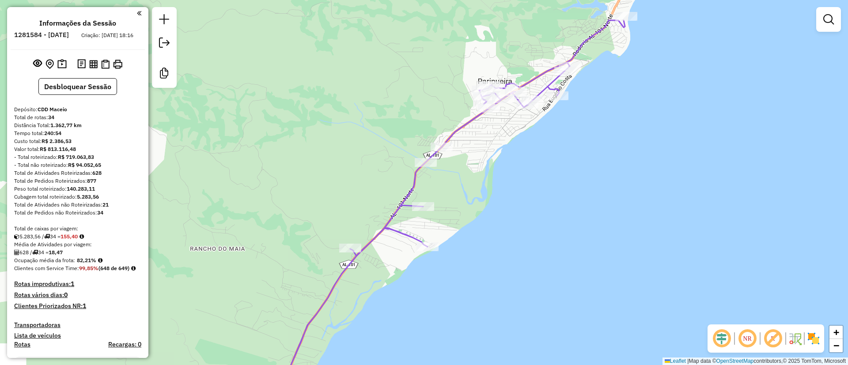
click at [810, 25] on div "Janela de atendimento Grade de atendimento Capacidade Transportadoras Veículos …" at bounding box center [424, 182] width 848 height 365
click at [820, 21] on link at bounding box center [829, 20] width 18 height 18
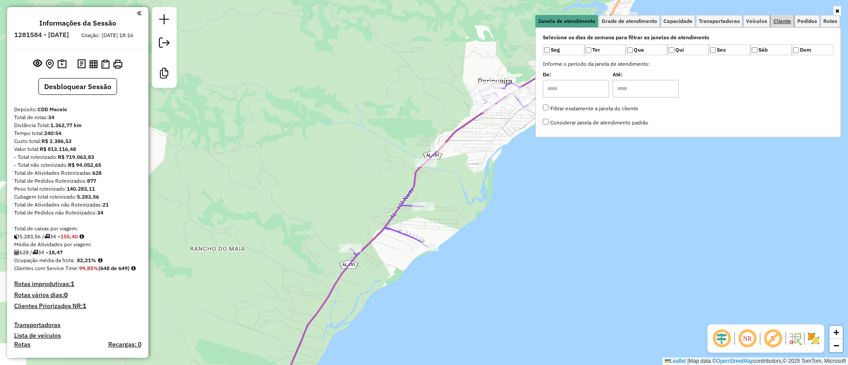
click at [792, 18] on link "Cliente" at bounding box center [782, 21] width 23 height 12
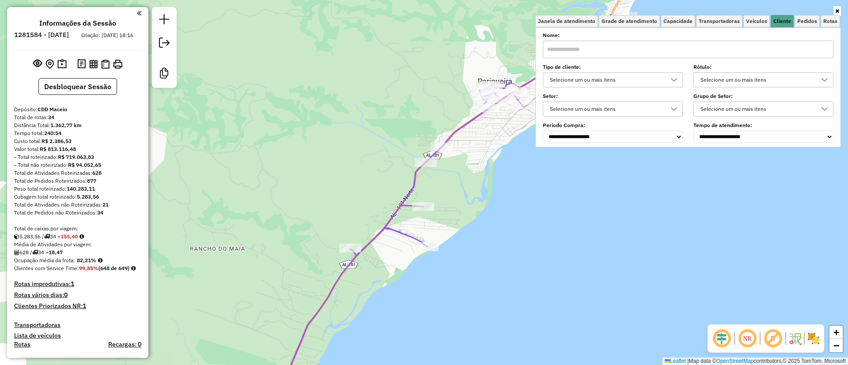
click at [620, 90] on div "**********" at bounding box center [688, 88] width 291 height 109
click at [608, 79] on div "Selecione um ou mais itens" at bounding box center [606, 80] width 119 height 14
type input "****"
click at [557, 117] on div "9 - Difícil acesso" at bounding box center [561, 120] width 8 height 8
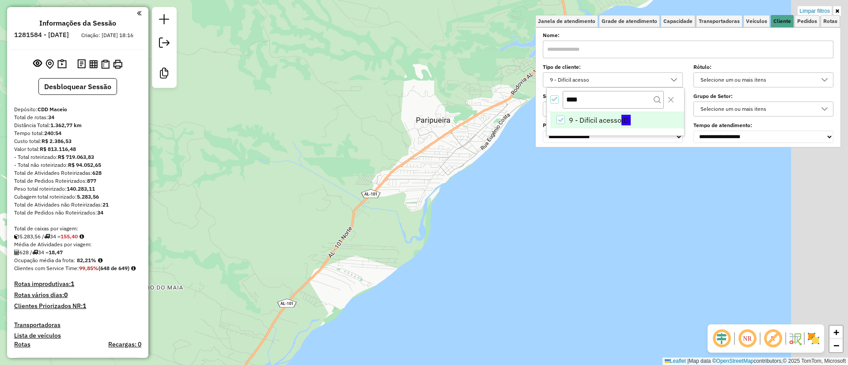
drag, startPoint x: 451, startPoint y: 209, endPoint x: 449, endPoint y: 222, distance: 13.4
click at [449, 217] on div "Limpar filtros Janela de atendimento Grade de atendimento Capacidade Transporta…" at bounding box center [424, 182] width 848 height 365
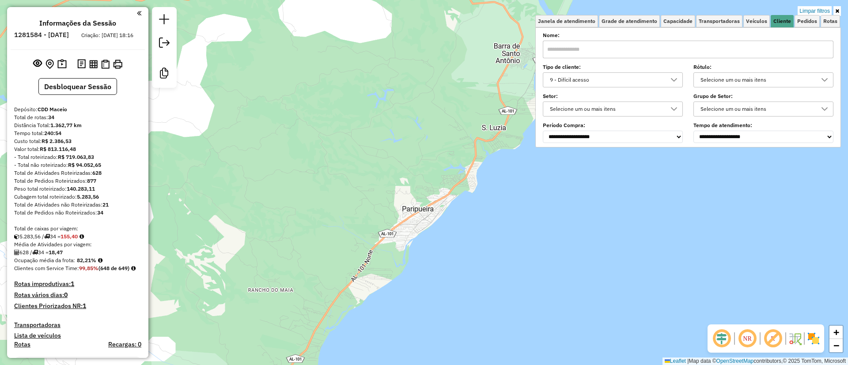
drag, startPoint x: 490, startPoint y: 262, endPoint x: 483, endPoint y: 273, distance: 13.1
click at [483, 273] on div "Limpar filtros Janela de atendimento Grade de atendimento Capacidade Transporta…" at bounding box center [424, 182] width 848 height 365
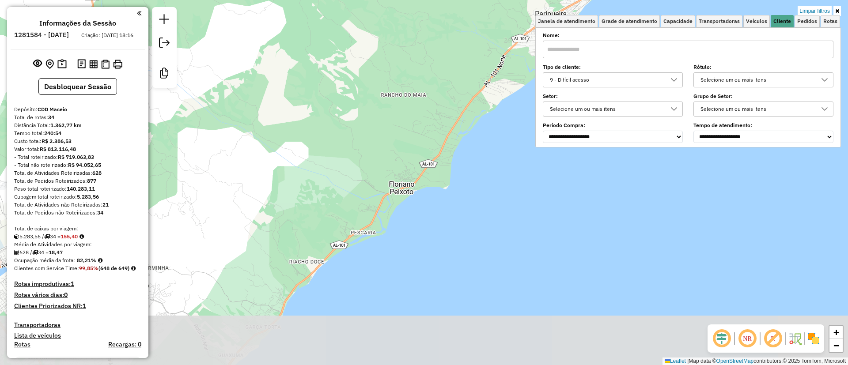
drag, startPoint x: 483, startPoint y: 273, endPoint x: 616, endPoint y: 78, distance: 236.2
click at [616, 78] on div "Limpar filtros Janela de atendimento Grade de atendimento Capacidade Transporta…" at bounding box center [424, 182] width 848 height 365
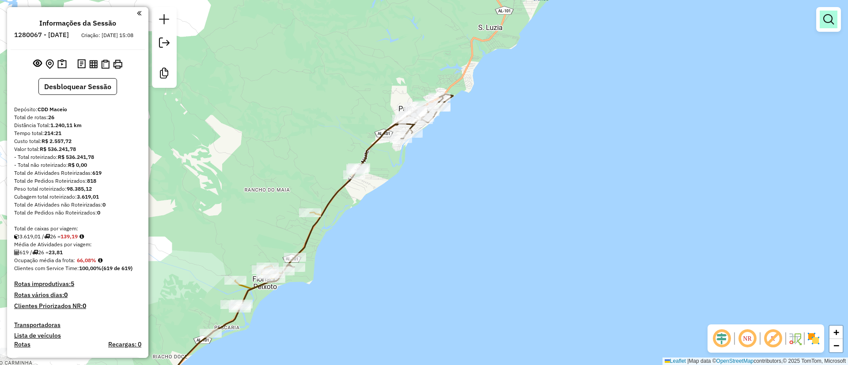
click at [838, 25] on div at bounding box center [828, 19] width 25 height 25
click at [837, 25] on link at bounding box center [829, 20] width 18 height 18
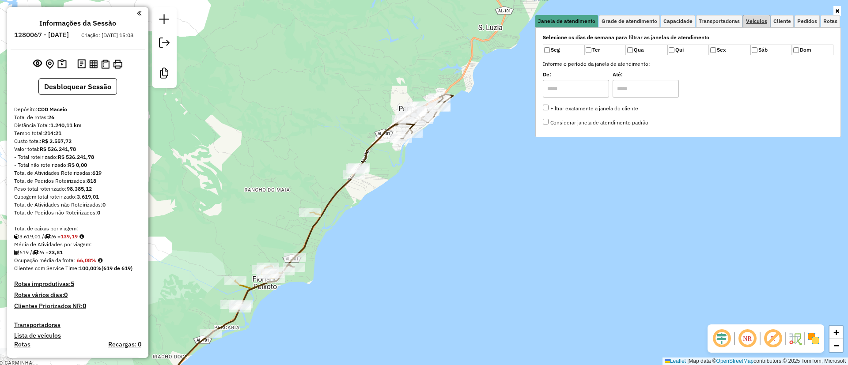
click at [754, 16] on link "Veículos" at bounding box center [756, 21] width 27 height 12
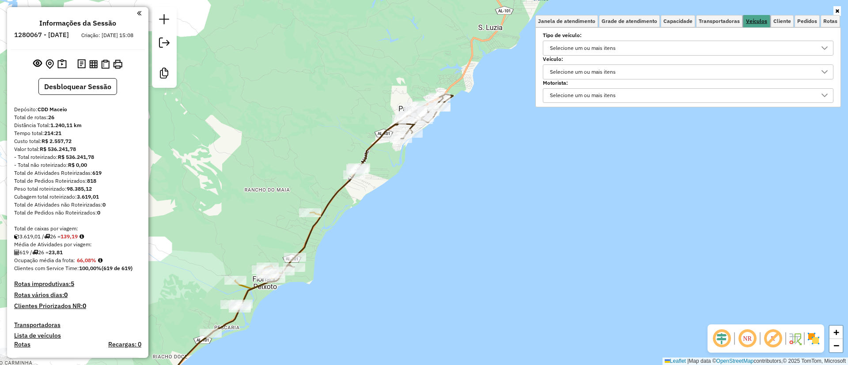
click at [770, 20] on link "Veículos" at bounding box center [756, 21] width 27 height 13
click at [777, 19] on span "Cliente" at bounding box center [782, 21] width 18 height 5
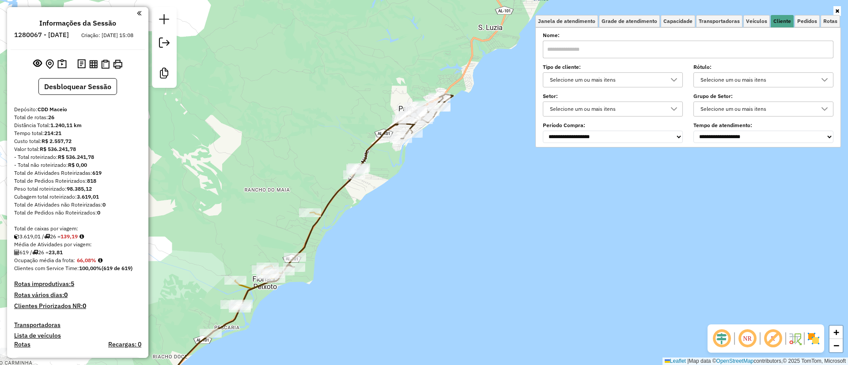
click at [580, 79] on div "Selecione um ou mais itens" at bounding box center [606, 80] width 119 height 14
type input "****"
click at [575, 125] on li "9 - Difícil acesso (D)" at bounding box center [617, 120] width 134 height 17
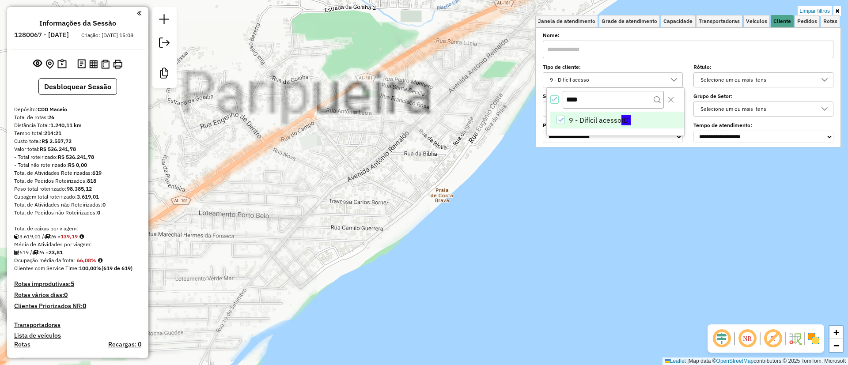
drag, startPoint x: 449, startPoint y: 159, endPoint x: 489, endPoint y: 197, distance: 54.7
click at [489, 197] on div "Limpar filtros Janela de atendimento Grade de atendimento Capacidade Transporta…" at bounding box center [424, 182] width 848 height 365
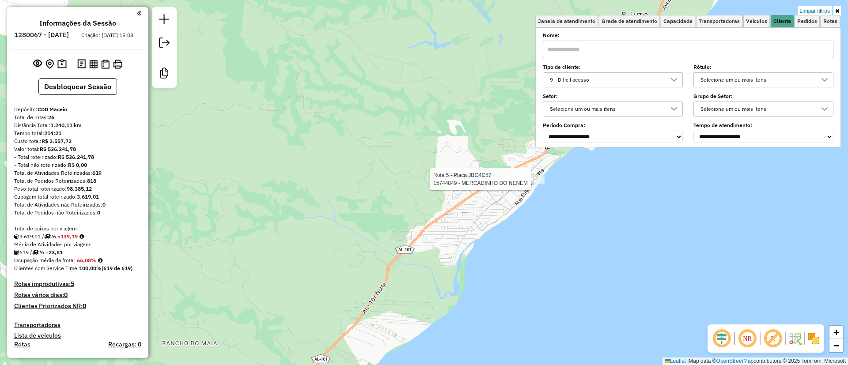
select select "**********"
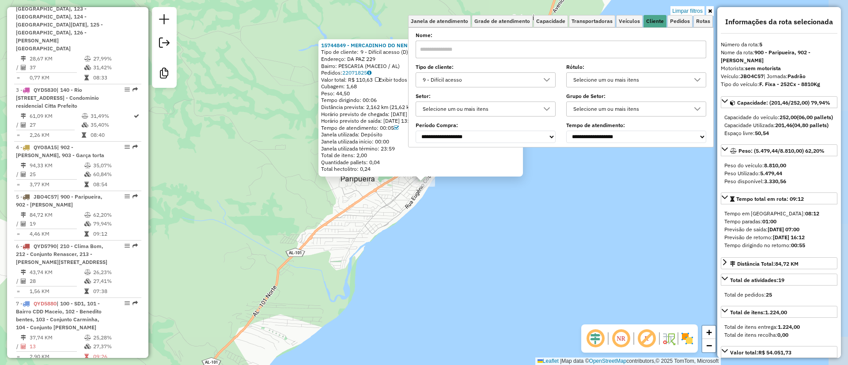
scroll to position [616, 0]
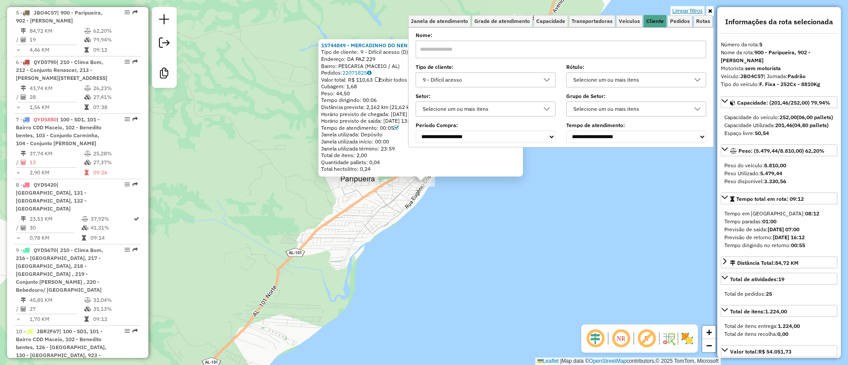
click at [694, 6] on link "Limpar filtros" at bounding box center [688, 11] width 34 height 10
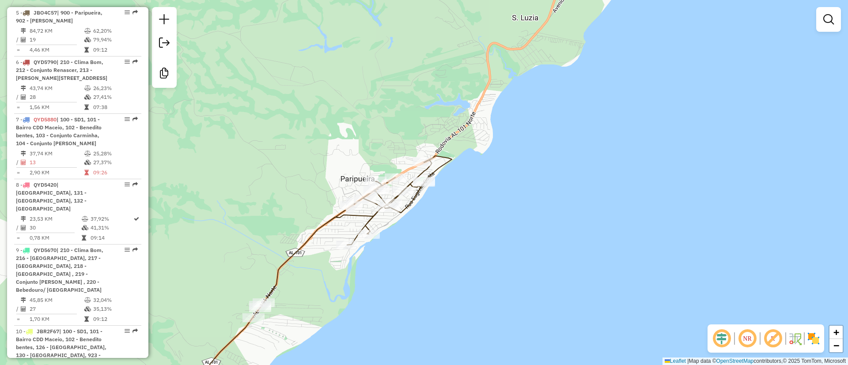
click at [588, 251] on div "Janela de atendimento Grade de atendimento Capacidade Transportadoras Veículos …" at bounding box center [424, 182] width 848 height 365
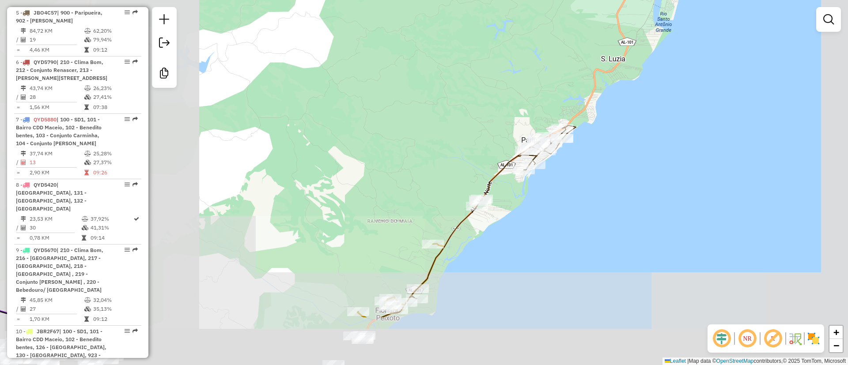
drag, startPoint x: 558, startPoint y: 188, endPoint x: 566, endPoint y: 178, distance: 13.3
click at [566, 178] on div "Janela de atendimento Grade de atendimento Capacidade Transportadoras Veículos …" at bounding box center [424, 182] width 848 height 365
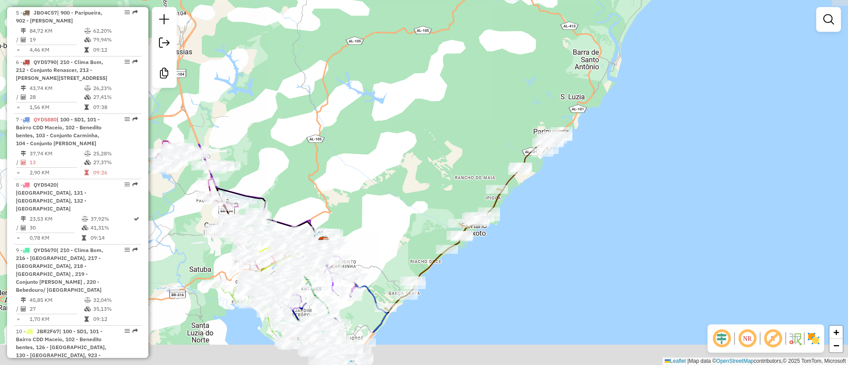
drag, startPoint x: 493, startPoint y: 291, endPoint x: 561, endPoint y: 175, distance: 134.9
click at [561, 175] on div "Janela de atendimento Grade de atendimento Capacidade Transportadoras Veículos …" at bounding box center [424, 182] width 848 height 365
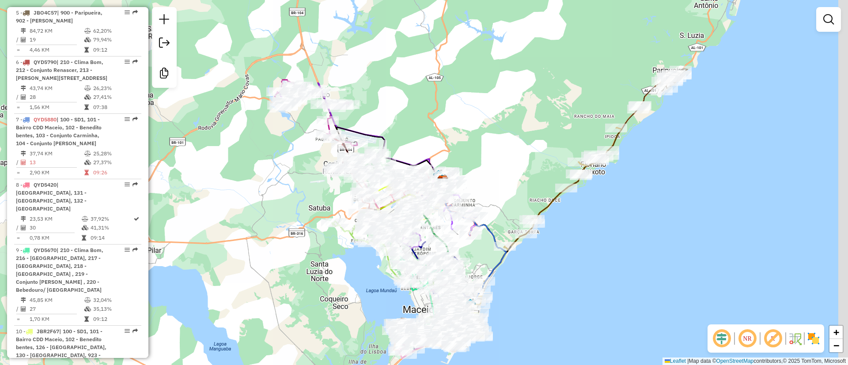
drag, startPoint x: 667, startPoint y: 173, endPoint x: 544, endPoint y: 270, distance: 156.9
click at [544, 270] on div "Janela de atendimento Grade de atendimento Capacidade Transportadoras Veículos …" at bounding box center [424, 182] width 848 height 365
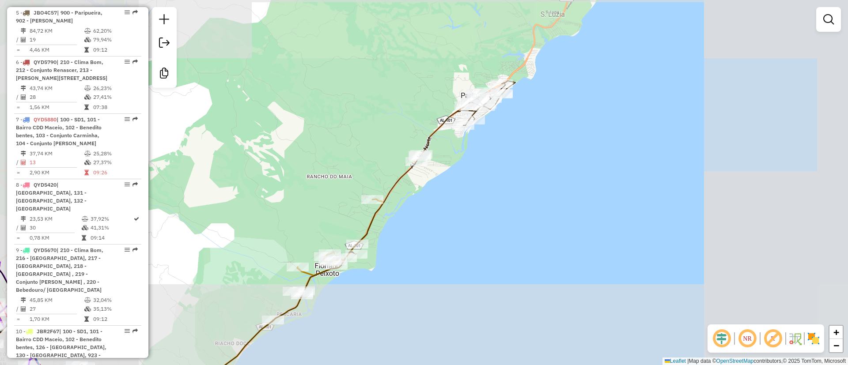
click at [486, 178] on div "Janela de atendimento Grade de atendimento Capacidade Transportadoras Veículos …" at bounding box center [424, 182] width 848 height 365
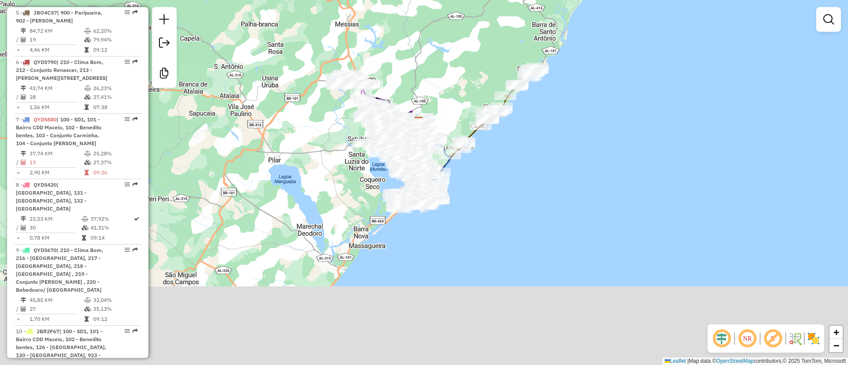
drag, startPoint x: 485, startPoint y: 238, endPoint x: 523, endPoint y: 150, distance: 96.2
click at [523, 150] on div "Janela de atendimento Grade de atendimento Capacidade Transportadoras Veículos …" at bounding box center [424, 182] width 848 height 365
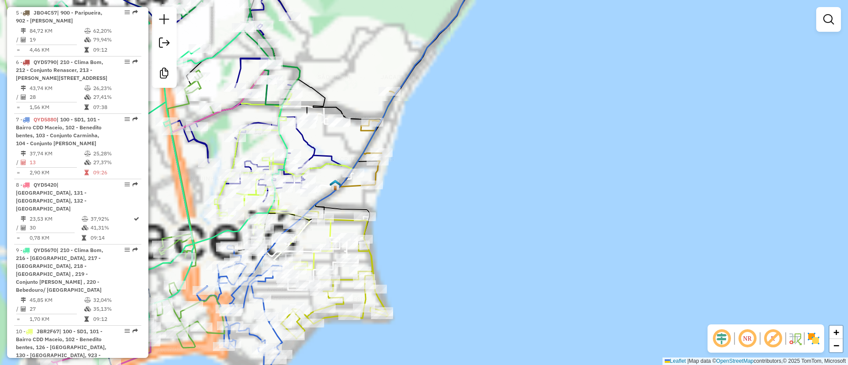
click at [588, 84] on div "Janela de atendimento Grade de atendimento Capacidade Transportadoras Veículos …" at bounding box center [424, 182] width 848 height 365
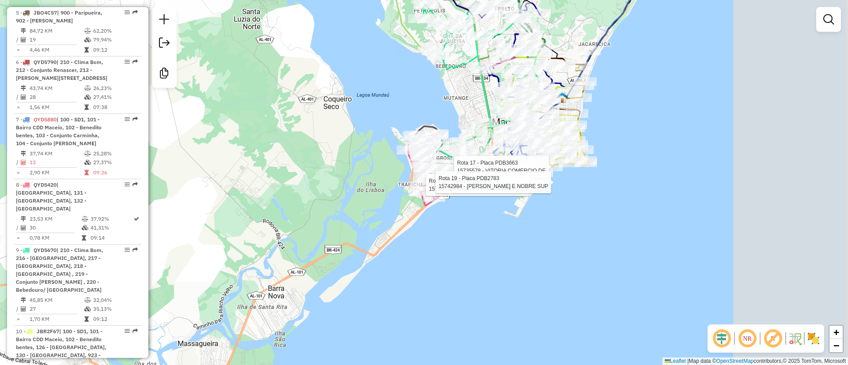
drag, startPoint x: 624, startPoint y: 186, endPoint x: 602, endPoint y: 219, distance: 40.4
click at [610, 204] on div "Rota 17 - Placa PDB3663 15737250 - A C URTIGA MELLO REV Rota 17 - Placa PDB3663…" at bounding box center [424, 182] width 848 height 365
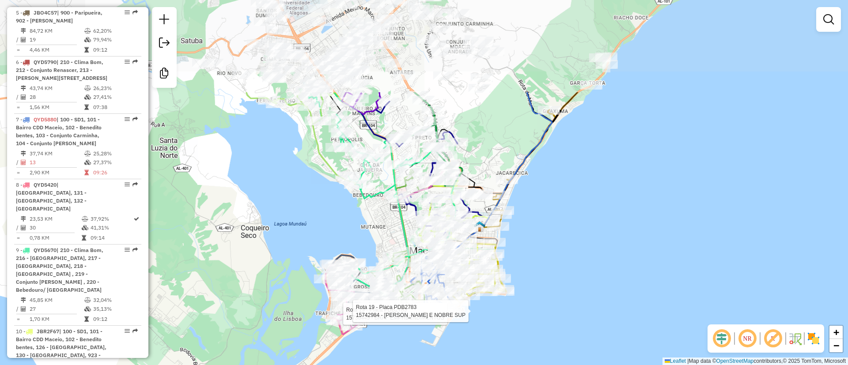
drag, startPoint x: 721, startPoint y: 146, endPoint x: 630, endPoint y: 228, distance: 122.3
click at [630, 228] on div "Rota 19 - Placa PDB2783 15738445 - BRAF EMPREENDIMENTOS Rota 19 - Placa PDB2783…" at bounding box center [424, 182] width 848 height 365
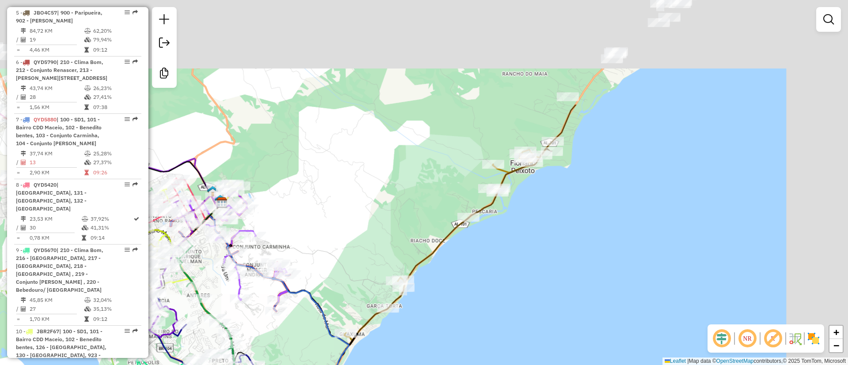
drag, startPoint x: 584, startPoint y: 141, endPoint x: 552, endPoint y: 197, distance: 64.5
click at [552, 197] on div "Rota 19 - Placa PDB2783 15738445 - BRAF EMPREENDIMENTOS Rota 19 - Placa PDB2783…" at bounding box center [424, 182] width 848 height 365
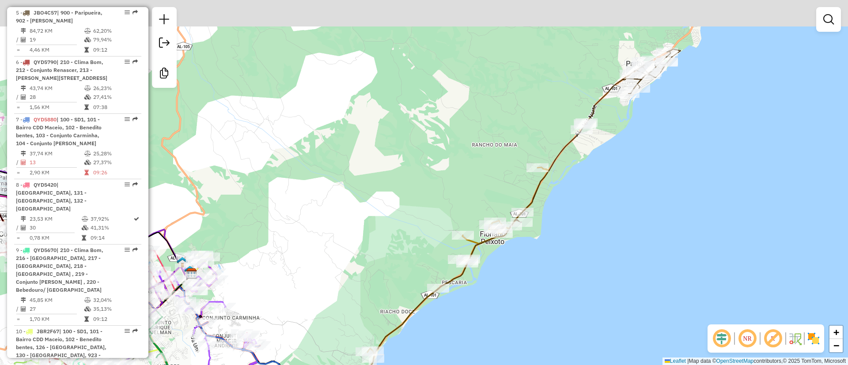
drag, startPoint x: 648, startPoint y: 106, endPoint x: 606, endPoint y: 164, distance: 71.6
click at [606, 164] on div "Rota 19 - Placa PDB2783 15738445 - BRAF EMPREENDIMENTOS Rota 19 - Placa PDB2783…" at bounding box center [424, 182] width 848 height 365
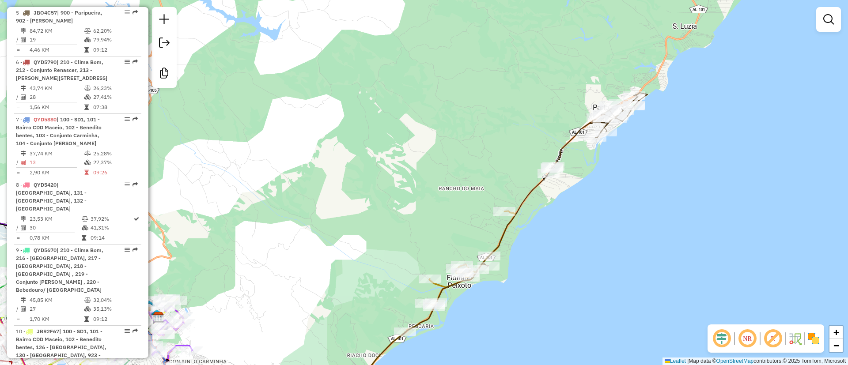
drag, startPoint x: 537, startPoint y: 263, endPoint x: 619, endPoint y: 139, distance: 148.9
click at [619, 139] on div "Rota 19 - Placa PDB2783 15738445 - BRAF EMPREENDIMENTOS Rota 19 - Placa PDB2783…" at bounding box center [424, 182] width 848 height 365
